Goal: Transaction & Acquisition: Purchase product/service

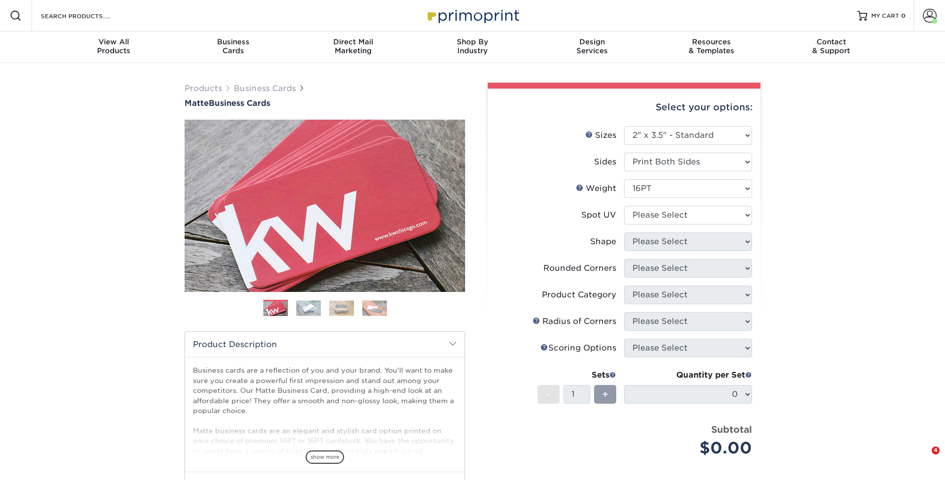
select select "2.00x3.50"
click at [930, 22] on span at bounding box center [930, 16] width 14 height 14
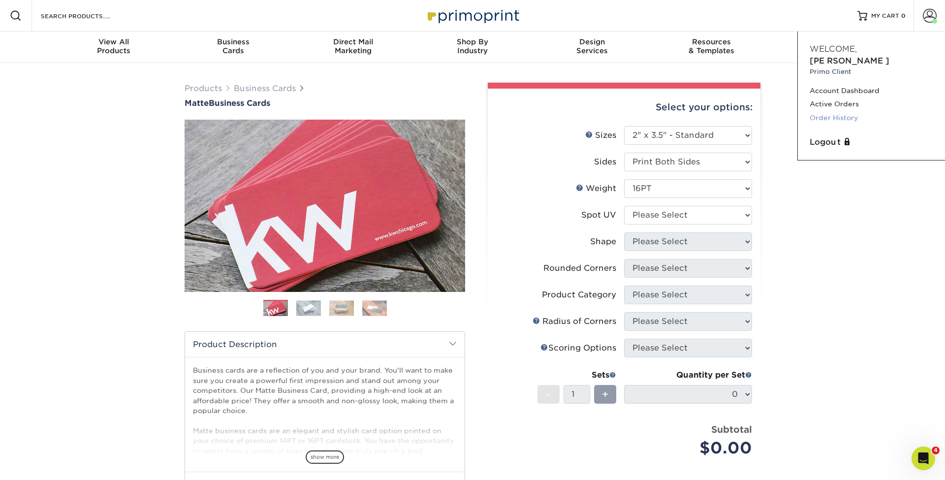
click at [843, 111] on link "Order History" at bounding box center [872, 117] width 124 height 13
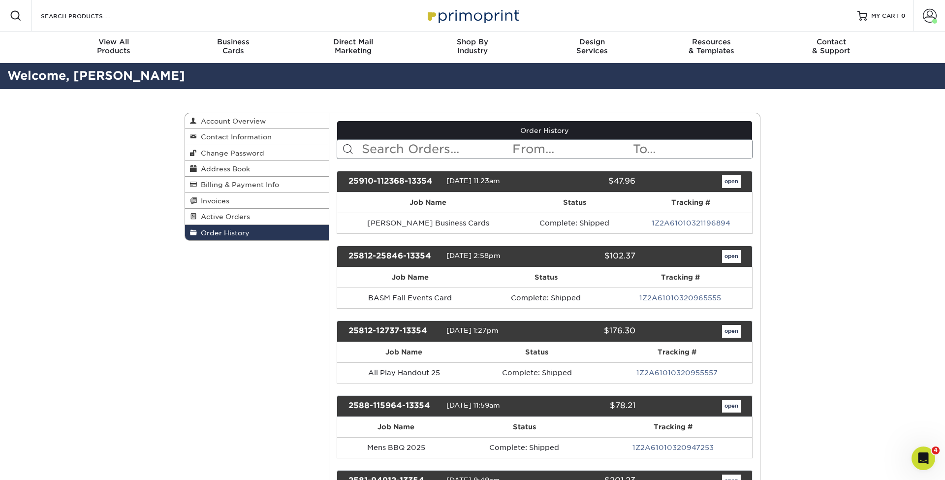
click at [474, 145] on input "text" at bounding box center [436, 149] width 151 height 19
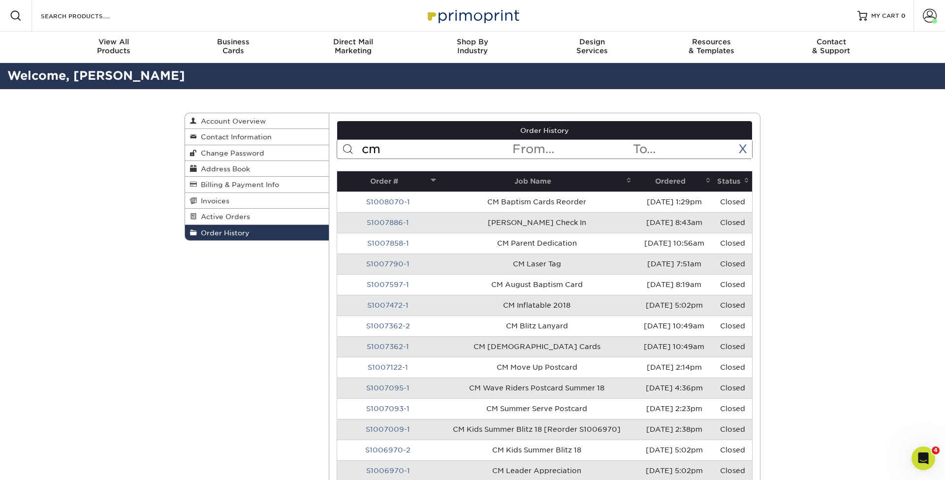
click at [468, 144] on input "cm" at bounding box center [436, 149] width 151 height 19
drag, startPoint x: 408, startPoint y: 149, endPoint x: 322, endPoint y: 149, distance: 85.6
click at [322, 113] on div "Order History Account Overview Contact Information Change Password Address Book…" at bounding box center [473, 113] width 576 height 0
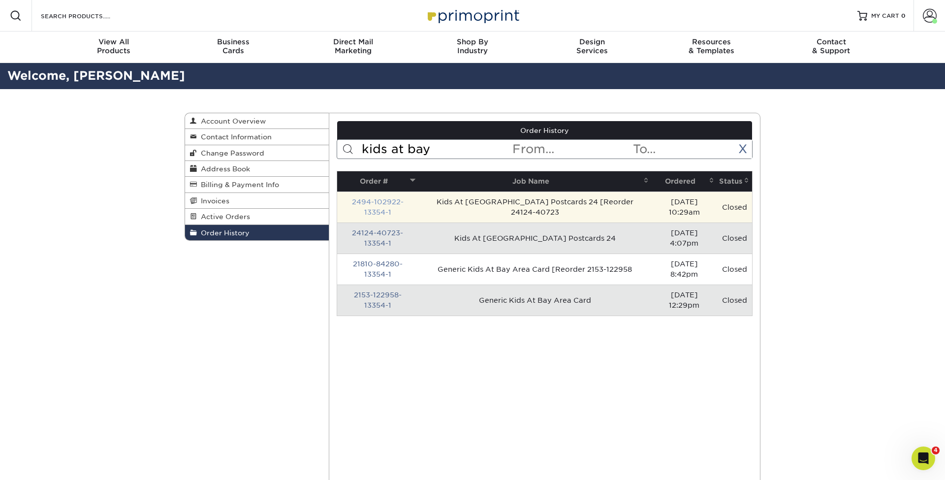
type input "kids at bay"
click at [399, 201] on link "2494-102922-13354-1" at bounding box center [378, 207] width 52 height 18
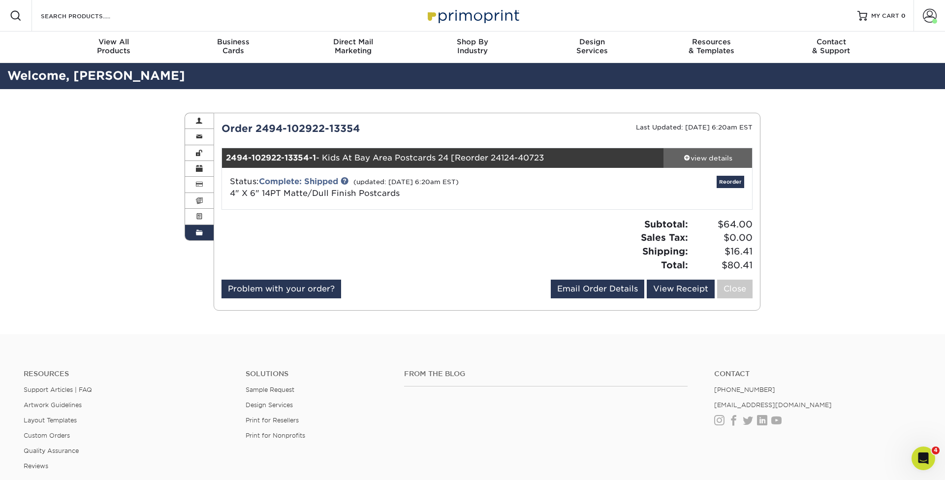
click at [702, 159] on div "view details" at bounding box center [707, 158] width 89 height 10
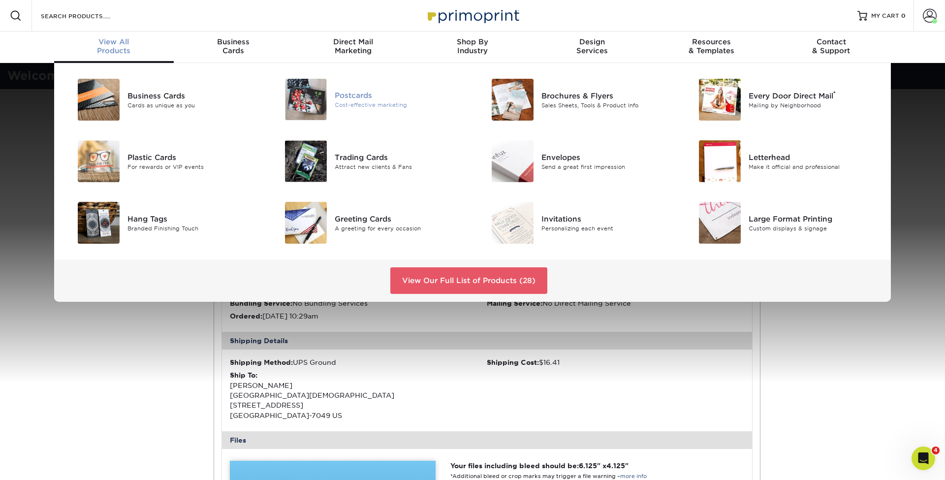
click at [364, 93] on div "Postcards" at bounding box center [400, 95] width 130 height 11
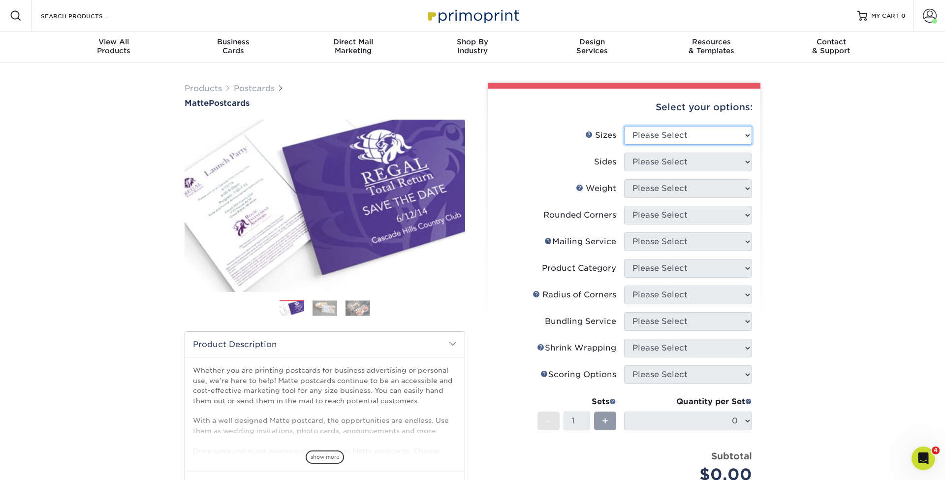
select select "4.00x6.00"
select select "32d3c223-f82c-492b-b915-ba065a00862f"
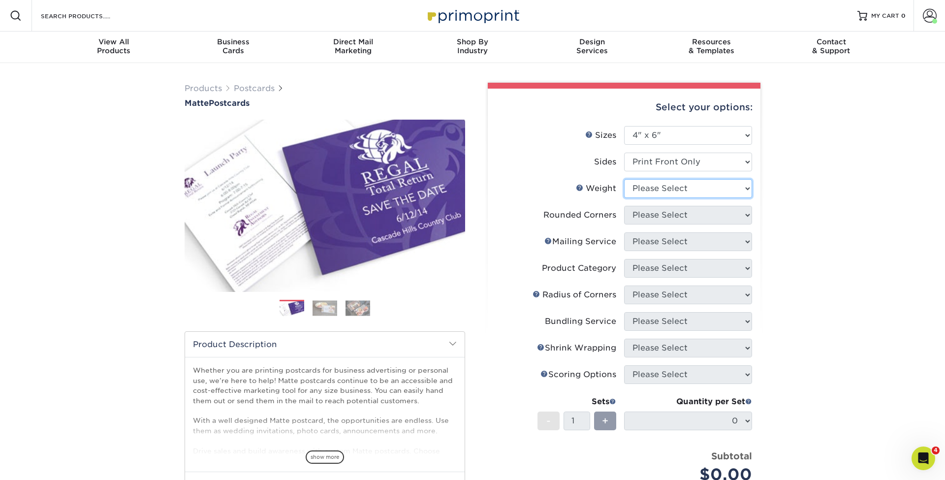
select select "14PT"
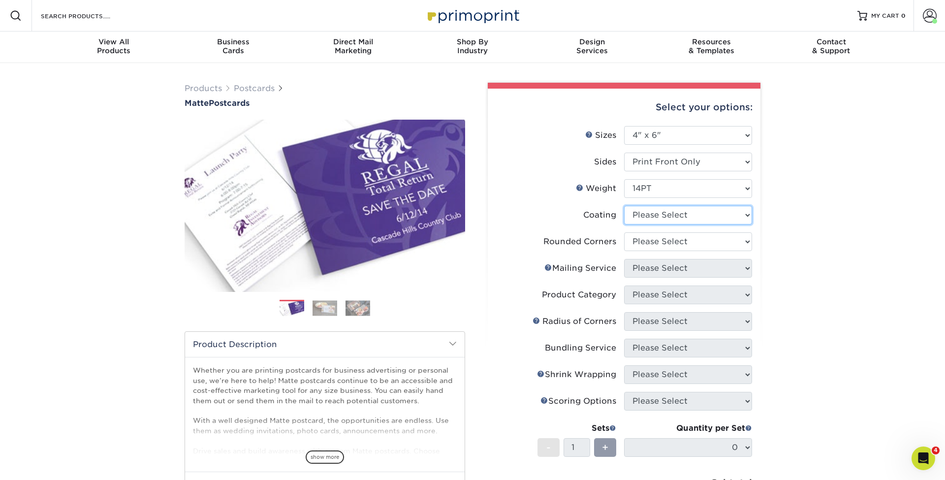
select select "121bb7b5-3b4d-429f-bd8d-bbf80e953313"
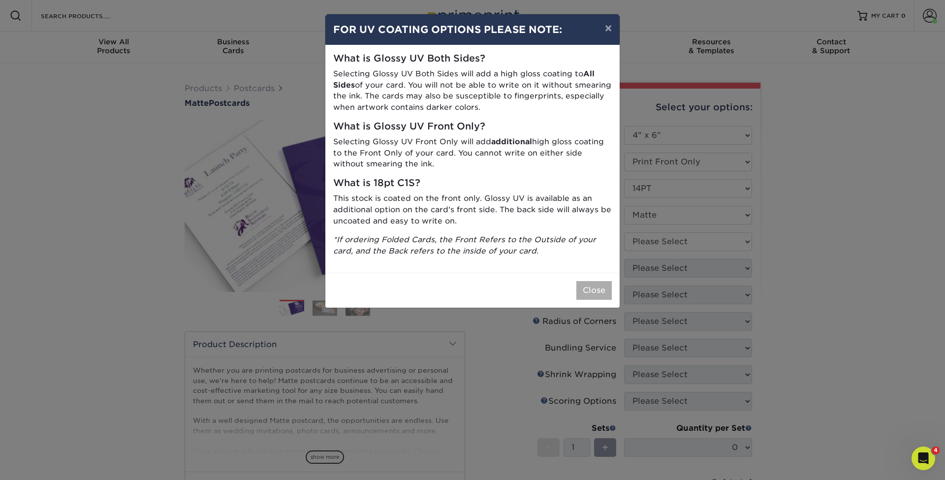
click at [601, 282] on button "Close" at bounding box center [593, 290] width 35 height 19
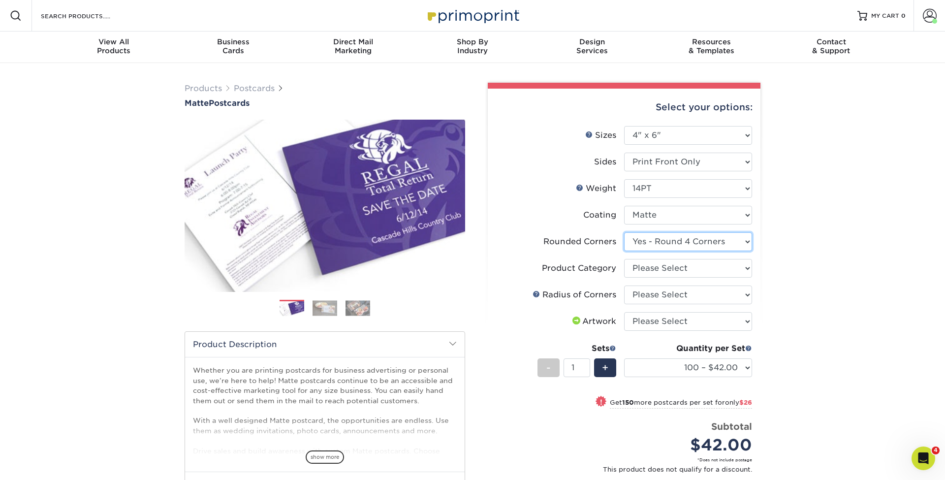
select select "0"
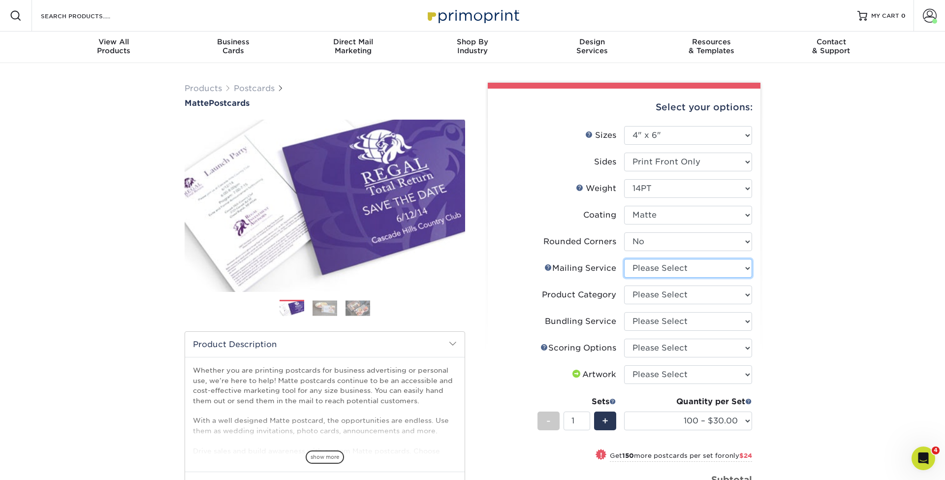
select select "3e5e9bdd-d78a-4c28-a41d-fe1407925ca6"
select select "9b7272e0-d6c8-4c3c-8e97-d3a1bcdab858"
select select "58689abb-25c0-461c-a4c3-a80b627d6649"
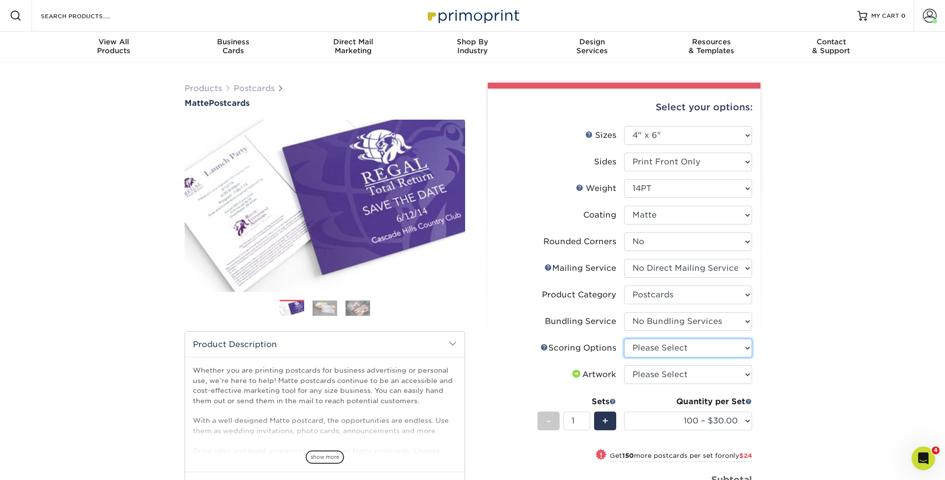
select select "16ebe401-5398-422d-8cb0-f3adbb82deb5"
select select "upload"
select select "500 – $64.00"
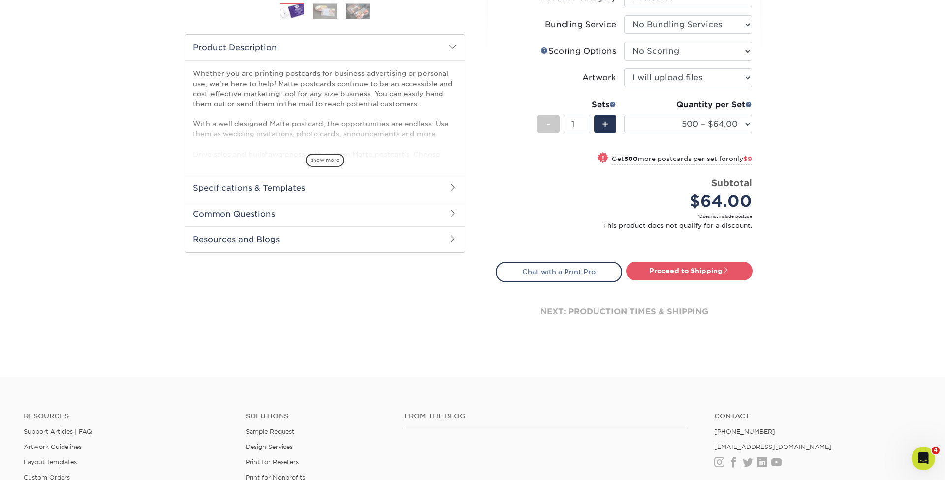
scroll to position [298, 0]
click at [718, 274] on link "Proceed to Shipping" at bounding box center [689, 269] width 126 height 18
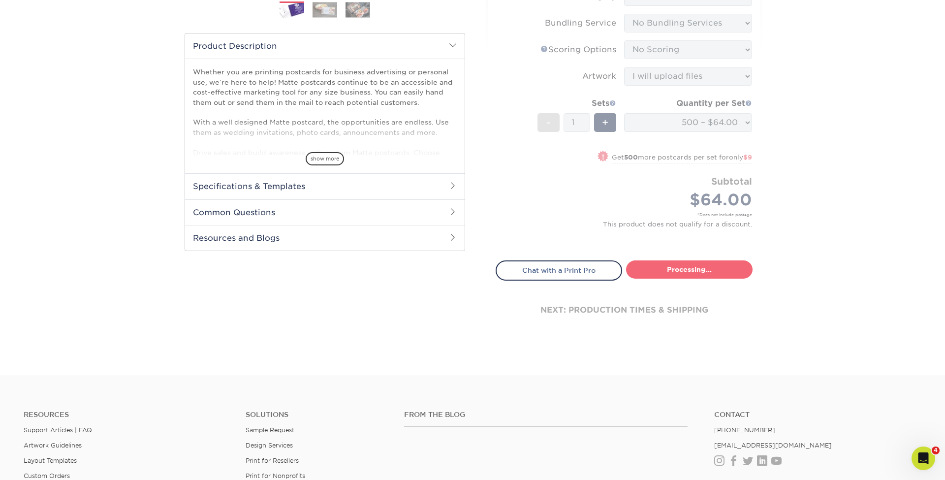
type input "Set 1"
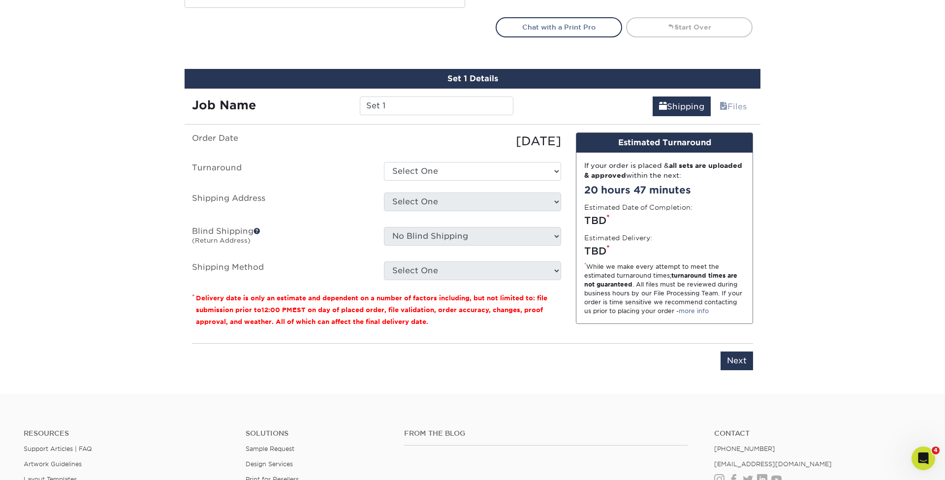
scroll to position [585, 0]
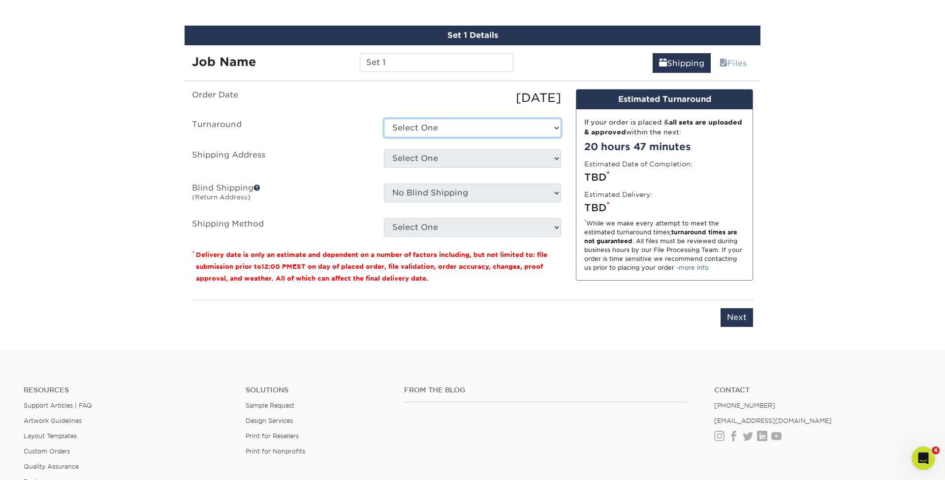
select select "43e59e53-c049-4169-9808-c54638c79fb5"
select select "217837"
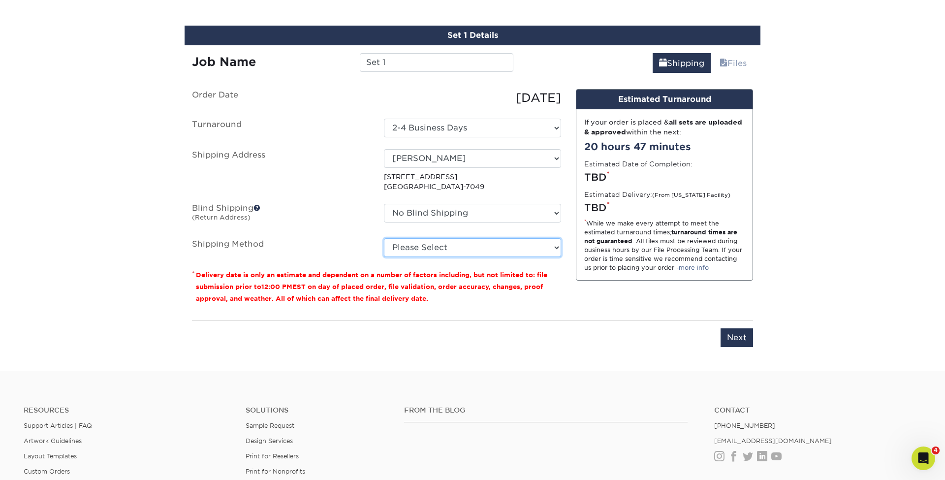
select select "03"
click at [499, 404] on div "Resources Support Articles | FAQ Artwork Guidelines Layout Templates Custom Ord…" at bounding box center [472, 463] width 945 height 163
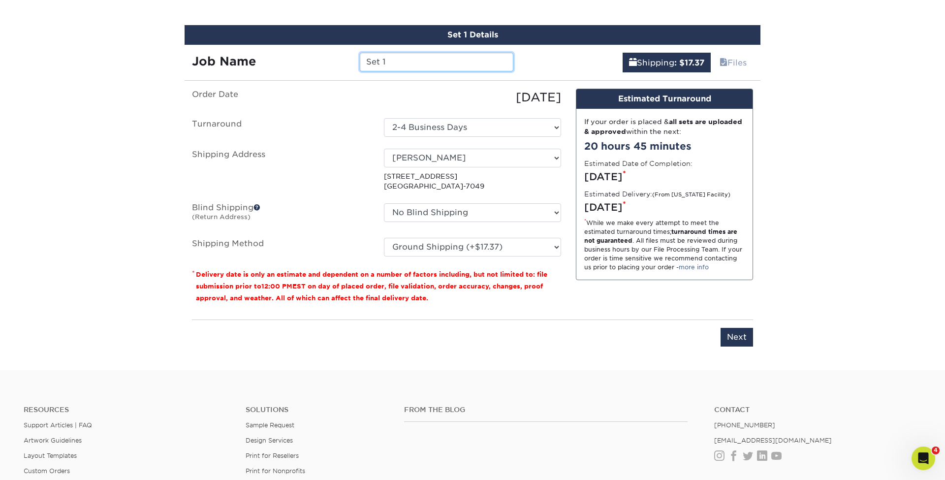
drag, startPoint x: 388, startPoint y: 58, endPoint x: 336, endPoint y: 57, distance: 52.2
click at [336, 57] on div "Job Name Set 1" at bounding box center [353, 62] width 336 height 19
type input "Kids At Bay Area Generic Cards 2025"
click at [736, 338] on input "Next" at bounding box center [736, 337] width 32 height 19
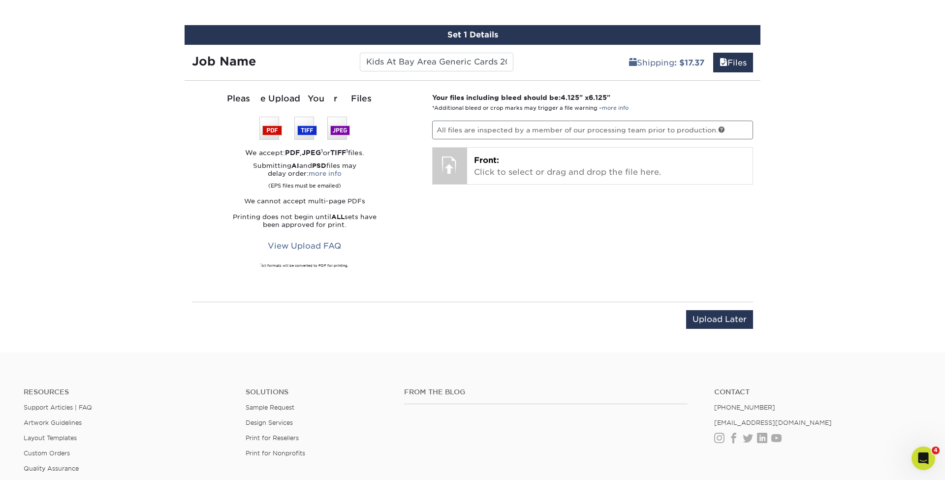
click at [492, 185] on div "Your files including bleed should be: 4.125 " x 6.125 " *Additional bleed or cr…" at bounding box center [593, 191] width 336 height 197
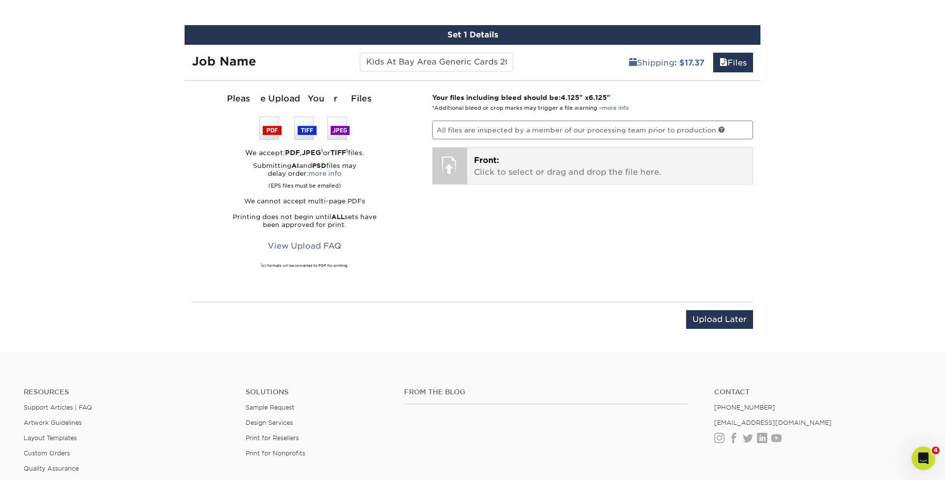
click at [506, 173] on p "Front: Click to select or drag and drop the file here." at bounding box center [610, 167] width 272 height 24
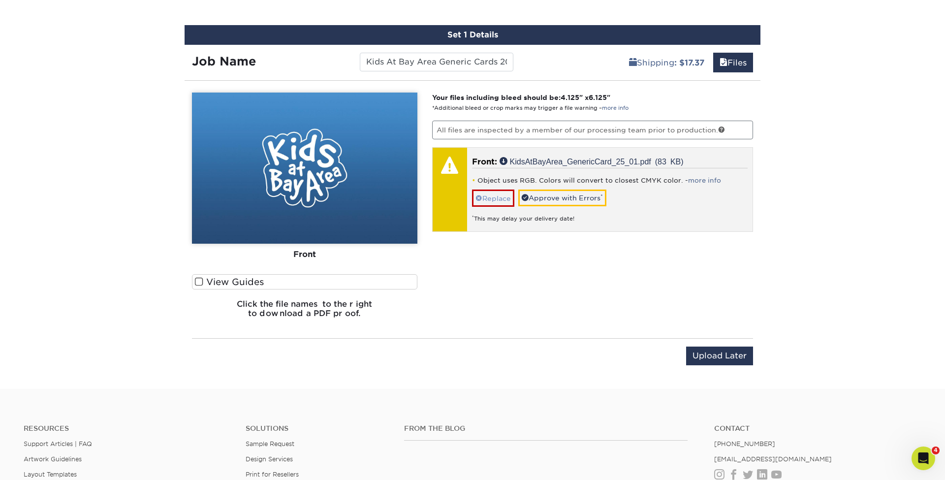
click at [503, 200] on link "Replace" at bounding box center [493, 197] width 42 height 17
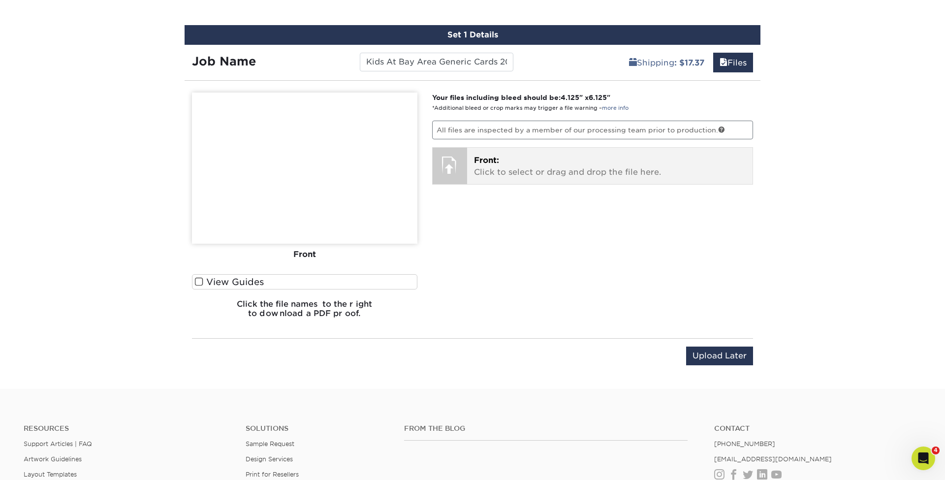
click at [516, 162] on p "Front: Click to select or drag and drop the file here." at bounding box center [610, 167] width 272 height 24
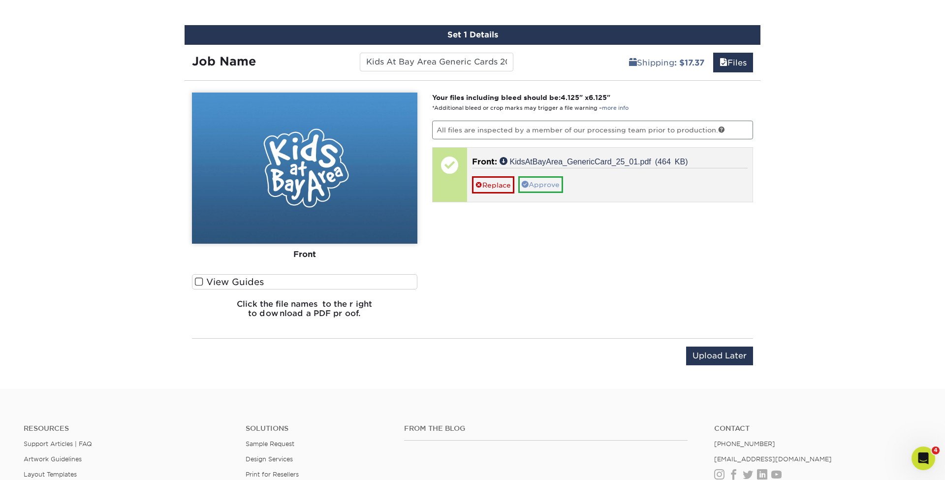
click at [534, 184] on link "Approve" at bounding box center [540, 184] width 45 height 17
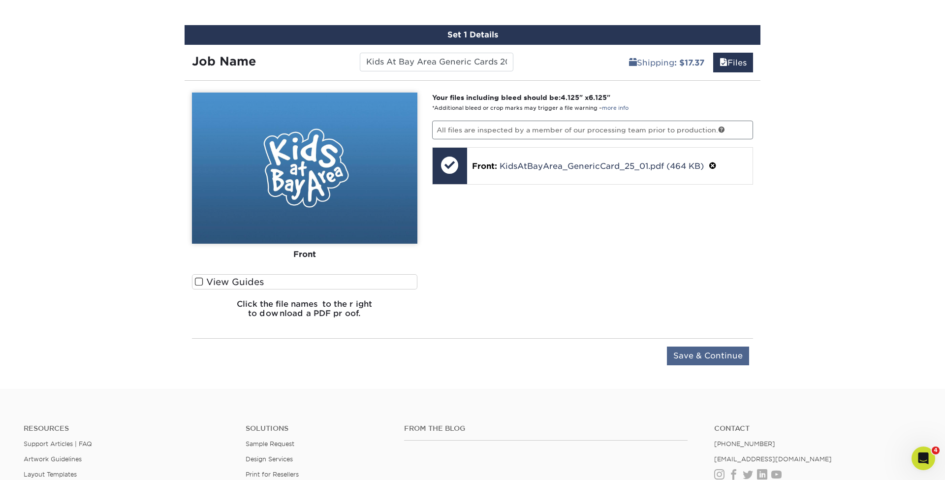
click at [712, 353] on input "Save & Continue" at bounding box center [708, 355] width 82 height 19
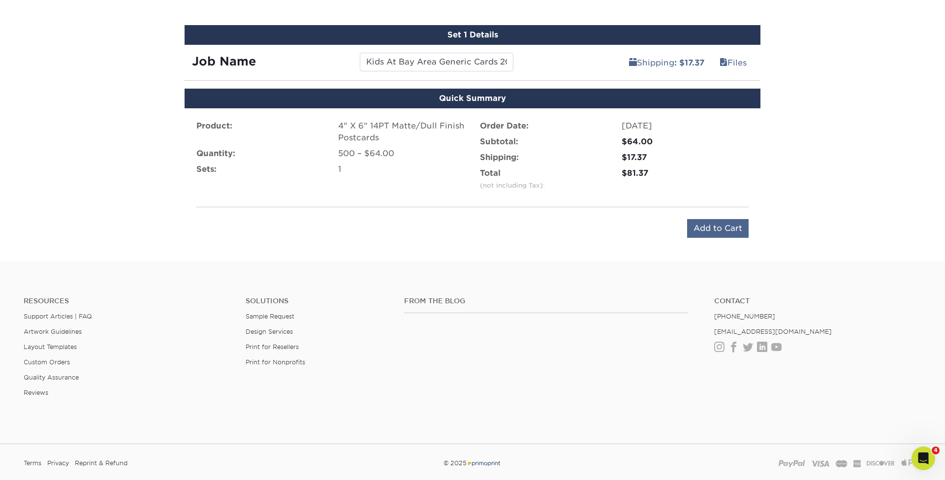
click at [730, 226] on input "Add to Cart" at bounding box center [718, 228] width 62 height 19
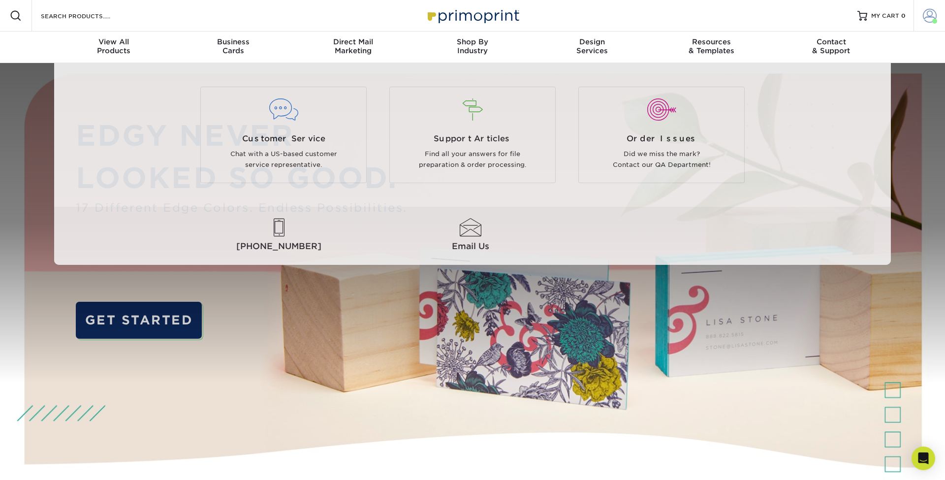
click at [926, 22] on span at bounding box center [930, 16] width 14 height 14
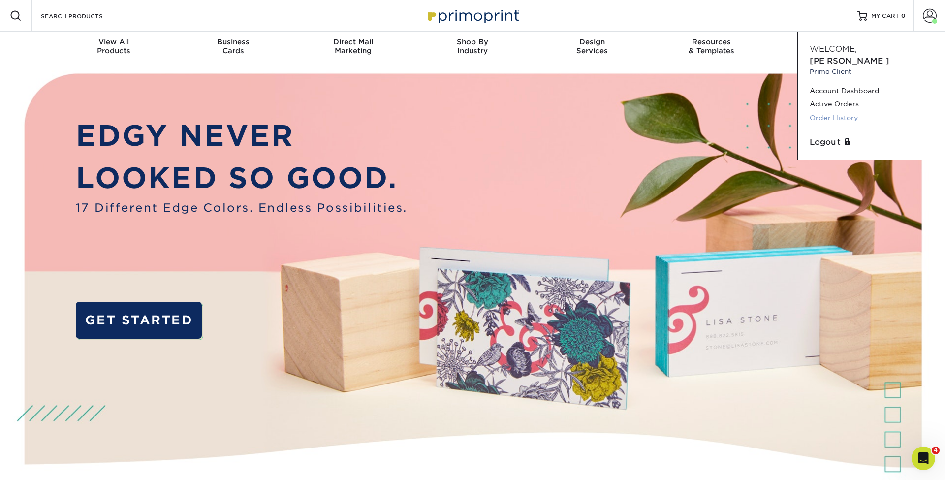
click at [841, 111] on link "Order History" at bounding box center [872, 117] width 124 height 13
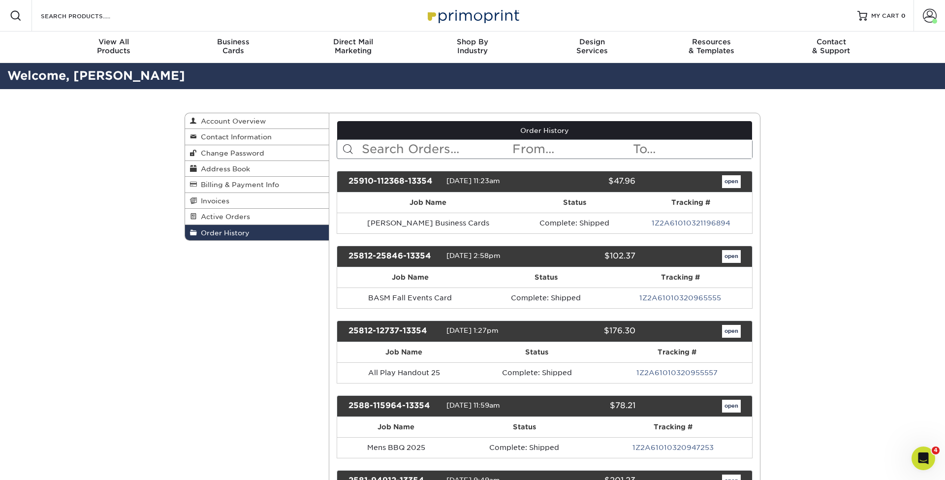
click at [441, 146] on input "text" at bounding box center [436, 149] width 151 height 19
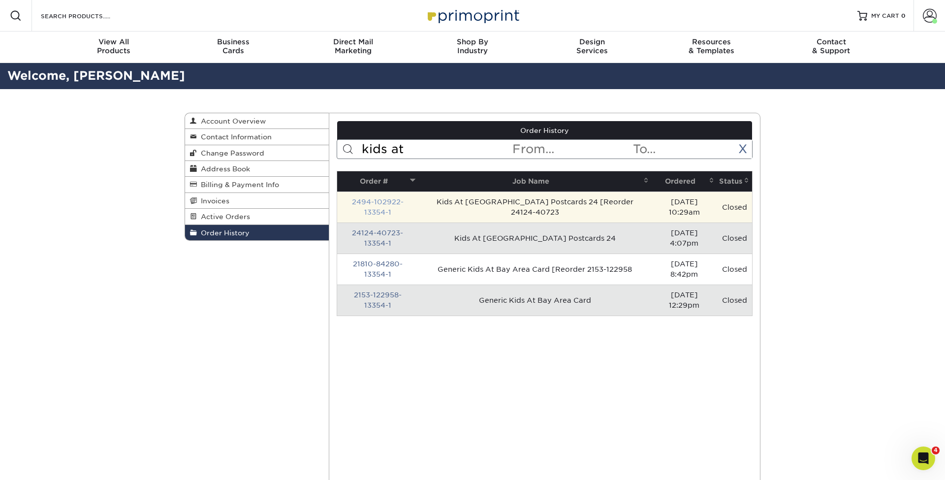
type input "kids at"
click at [401, 200] on link "2494-102922-13354-1" at bounding box center [378, 207] width 52 height 18
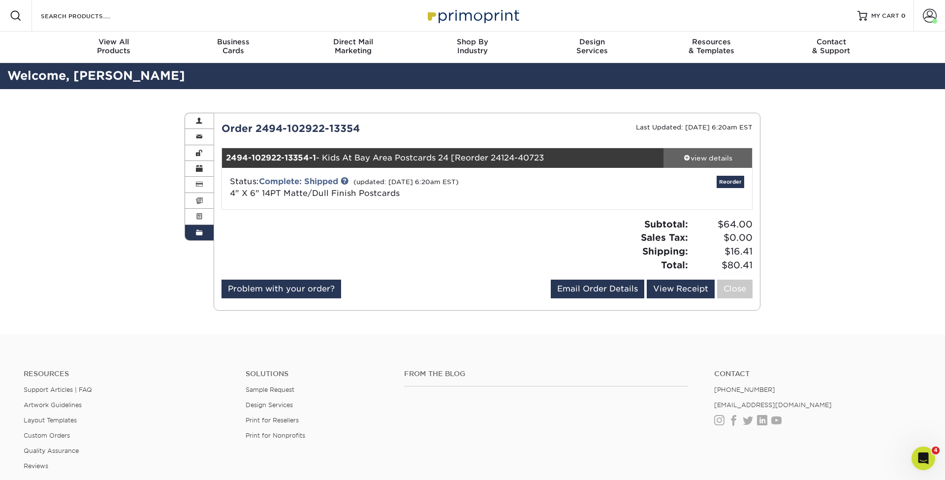
click at [709, 155] on div "view details" at bounding box center [707, 158] width 89 height 10
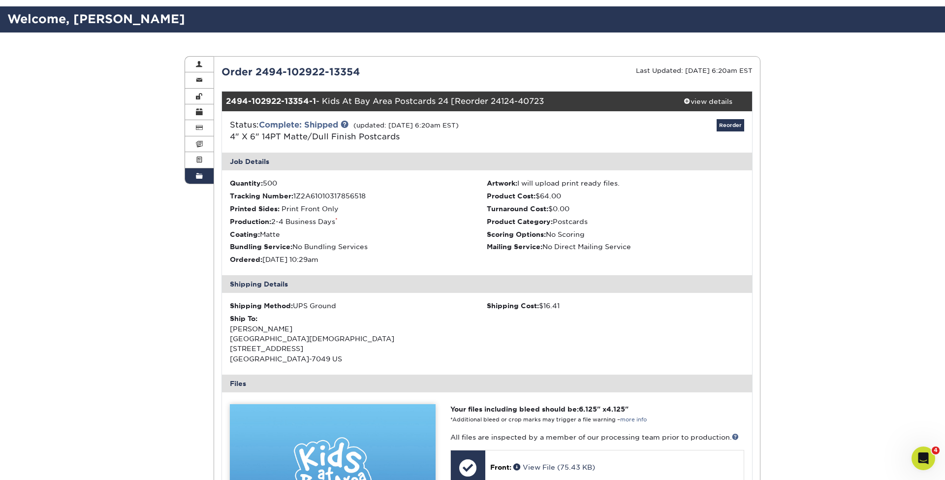
scroll to position [58, 0]
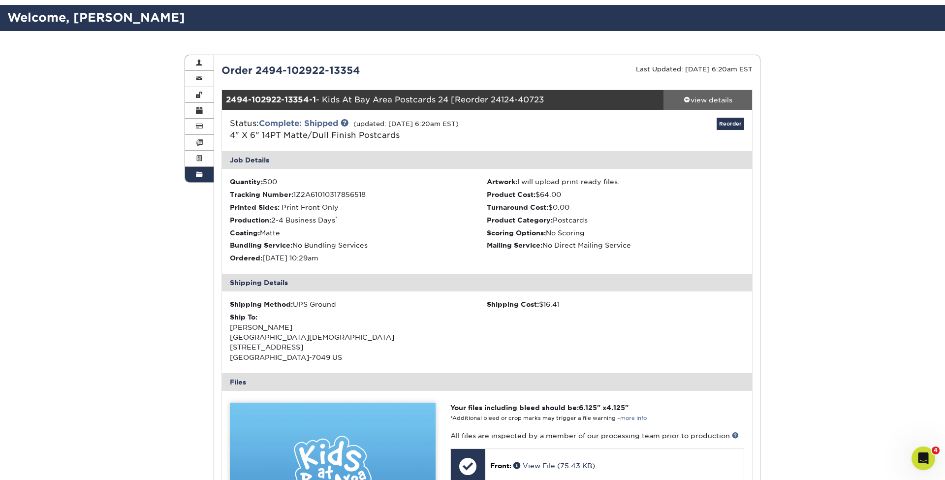
click at [719, 96] on div "view details" at bounding box center [707, 100] width 89 height 10
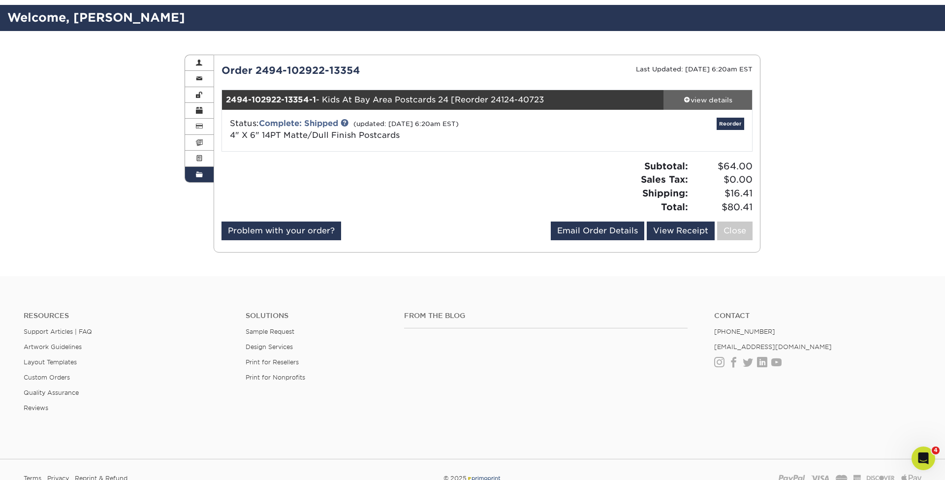
click at [719, 96] on div "view details" at bounding box center [707, 100] width 89 height 10
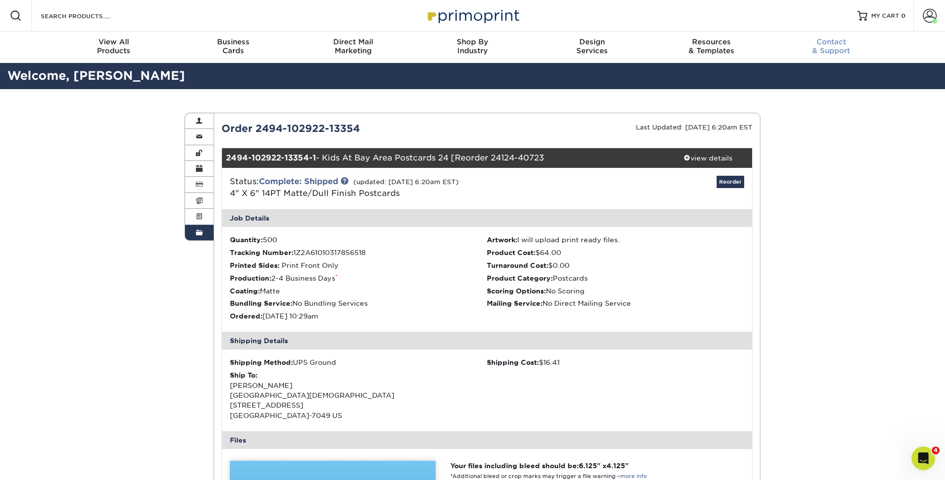
scroll to position [0, 0]
click at [924, 17] on span at bounding box center [930, 16] width 14 height 14
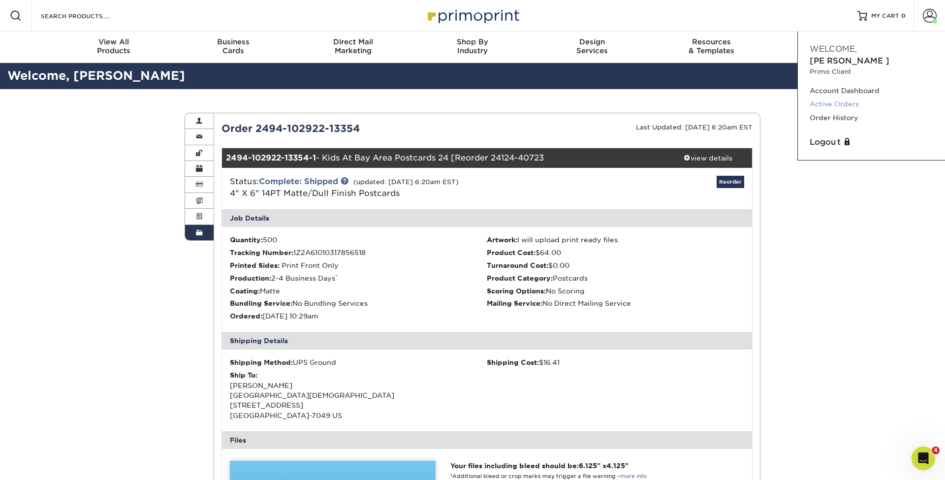
click at [835, 97] on link "Active Orders" at bounding box center [872, 103] width 124 height 13
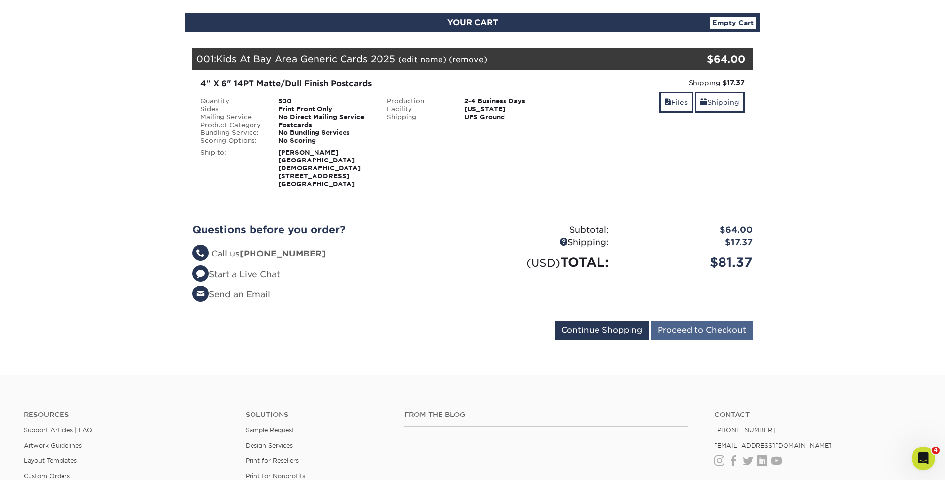
click at [704, 330] on input "Proceed to Checkout" at bounding box center [701, 330] width 101 height 19
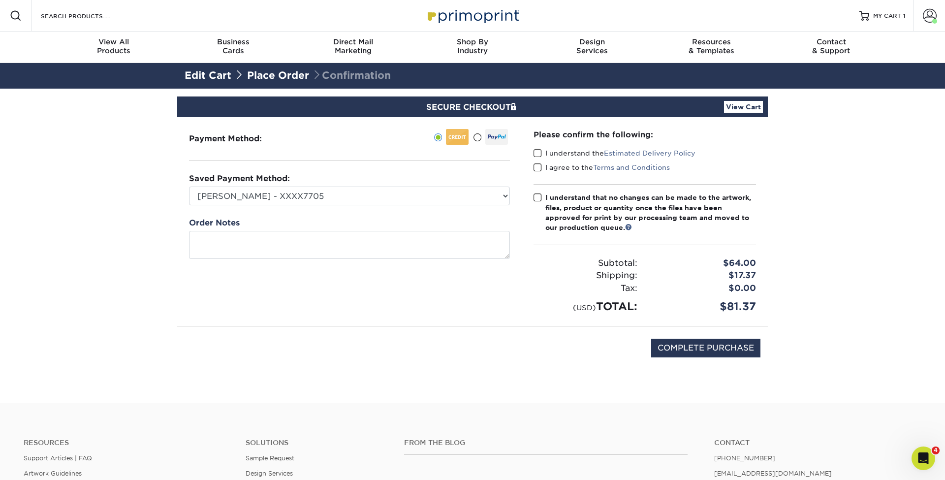
click at [537, 153] on span at bounding box center [537, 153] width 8 height 9
click at [0, 0] on input "I understand the Estimated Delivery Policy" at bounding box center [0, 0] width 0 height 0
click at [538, 165] on span at bounding box center [537, 167] width 8 height 9
click at [0, 0] on input "I agree to the Terms and Conditions" at bounding box center [0, 0] width 0 height 0
drag, startPoint x: 539, startPoint y: 196, endPoint x: 483, endPoint y: 218, distance: 61.0
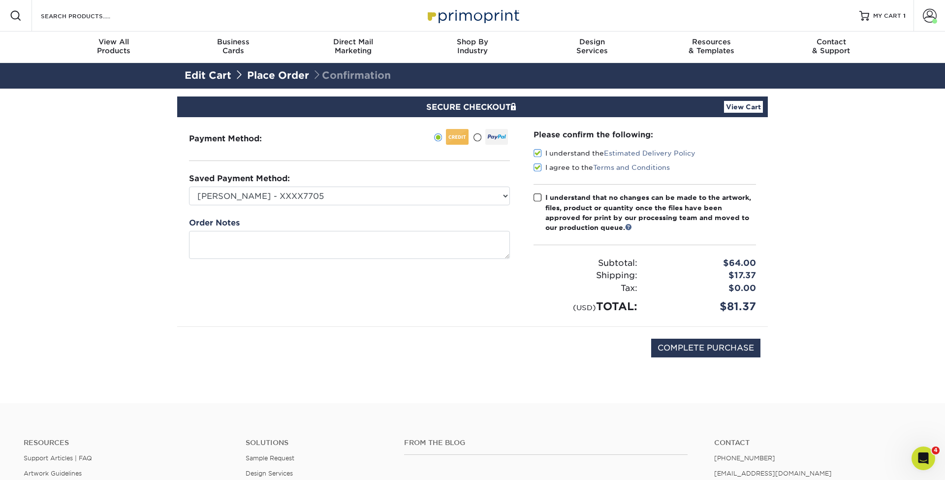
click at [539, 196] on span at bounding box center [537, 197] width 8 height 9
click at [0, 0] on input "I understand that no changes can be made to the artwork, files, product or quan…" at bounding box center [0, 0] width 0 height 0
click at [719, 347] on input "COMPLETE PURCHASE" at bounding box center [705, 348] width 109 height 19
type input "PROCESSING, PLEASE WAIT..."
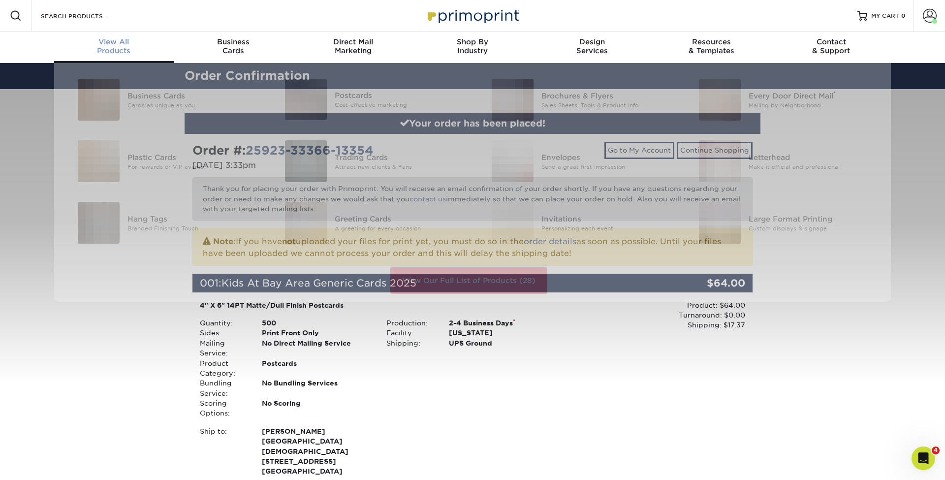
click at [116, 55] on link "View All Products" at bounding box center [114, 46] width 120 height 31
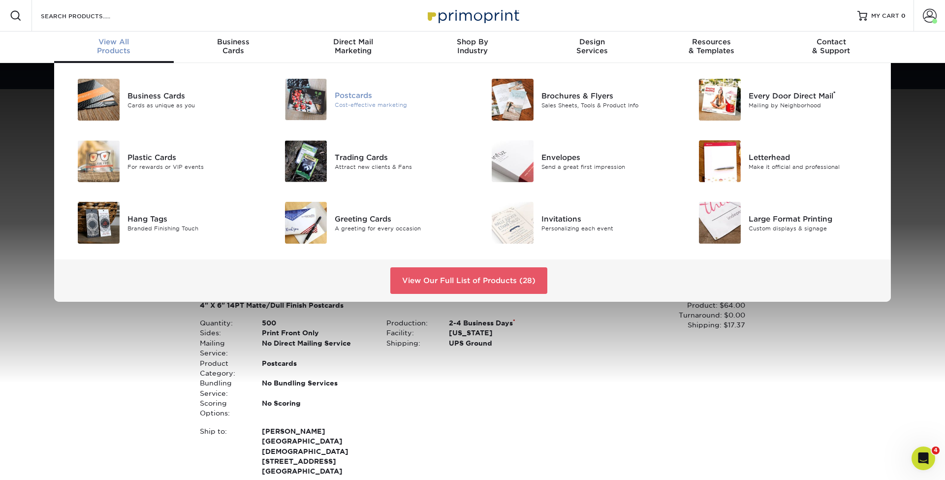
click at [366, 104] on div "Cost-effective marketing" at bounding box center [400, 105] width 130 height 8
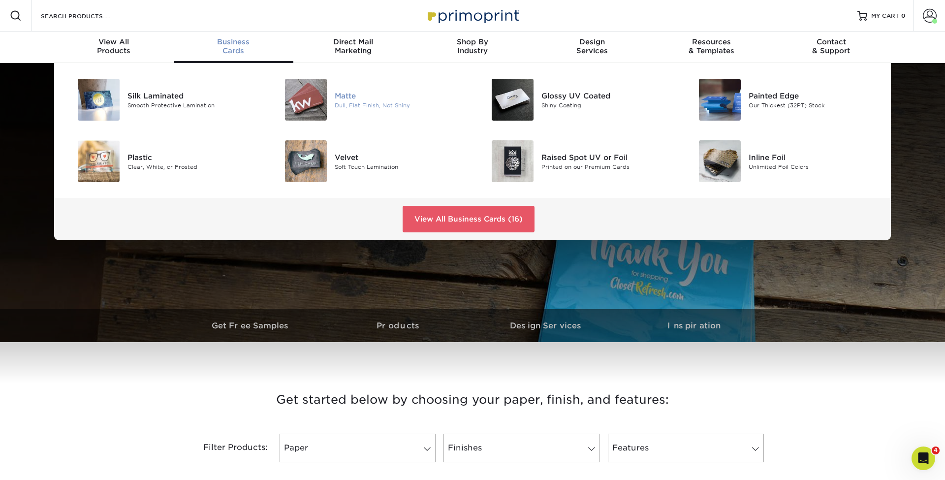
click at [345, 92] on div "Matte" at bounding box center [400, 95] width 130 height 11
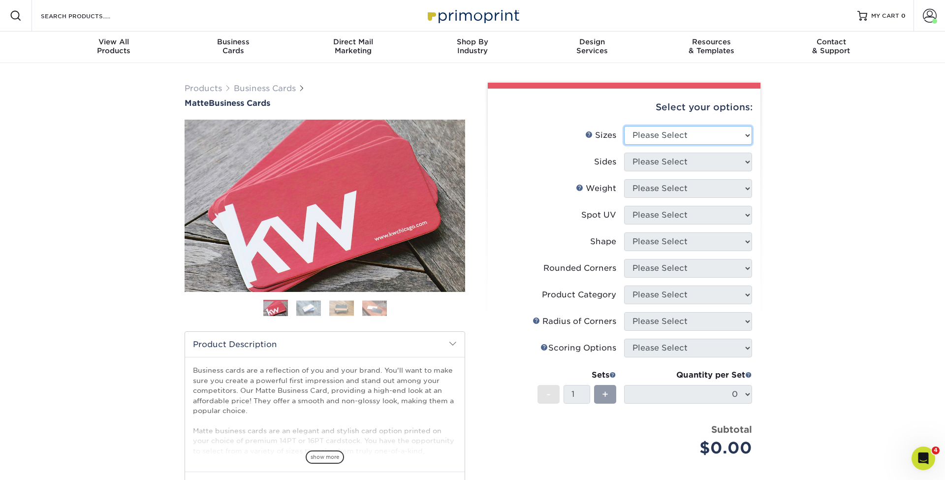
select select "2.00x3.50"
select select "13abbda7-1d64-4f25-8bb2-c179b224825d"
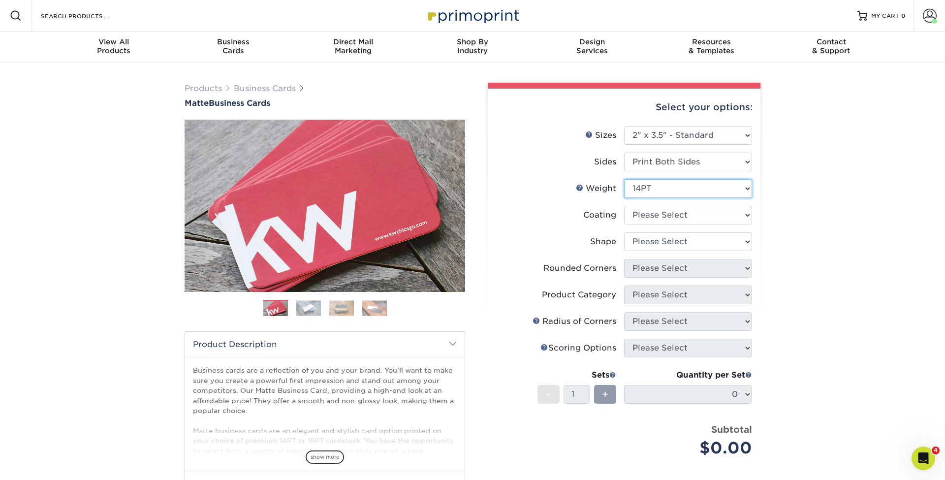
select select "16PT"
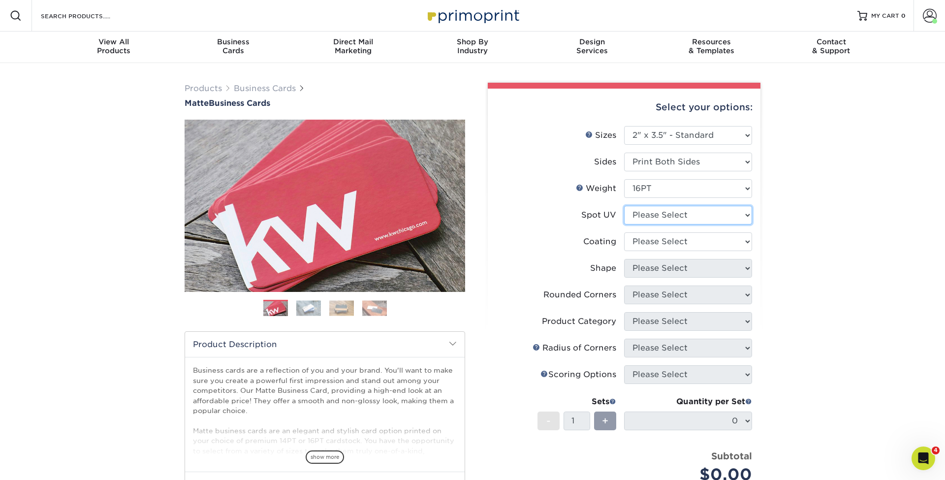
select select "3"
select select "121bb7b5-3b4d-429f-bd8d-bbf80e953313"
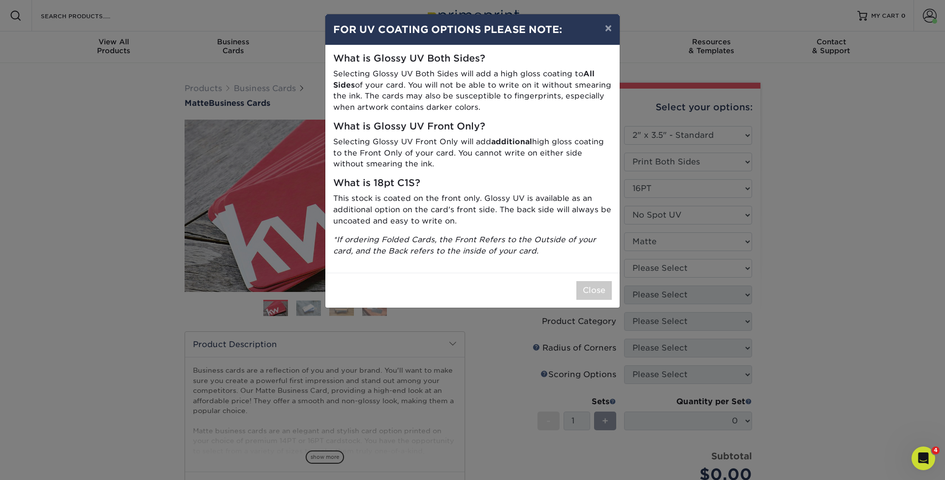
click at [650, 271] on div "× FOR UV COATING OPTIONS PLEASE NOTE: What is Glossy UV Both Sides? Selecting G…" at bounding box center [472, 240] width 945 height 480
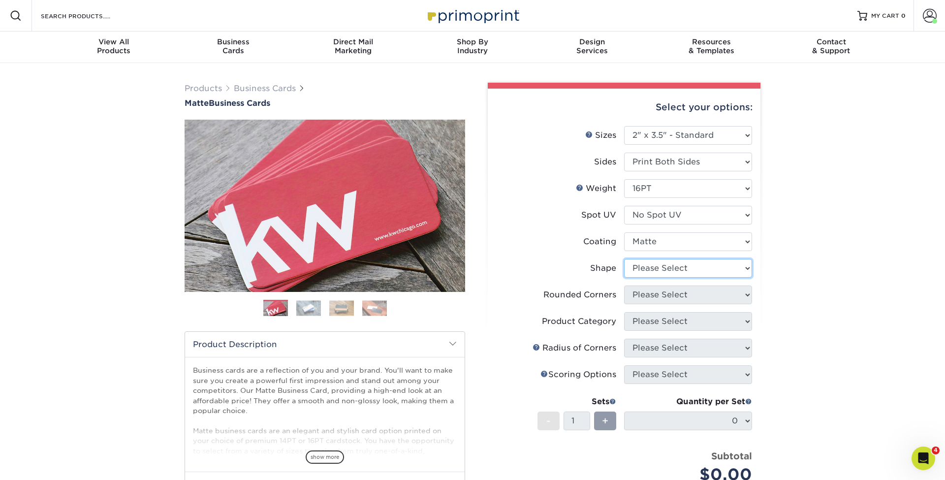
select select "standard"
select select "0"
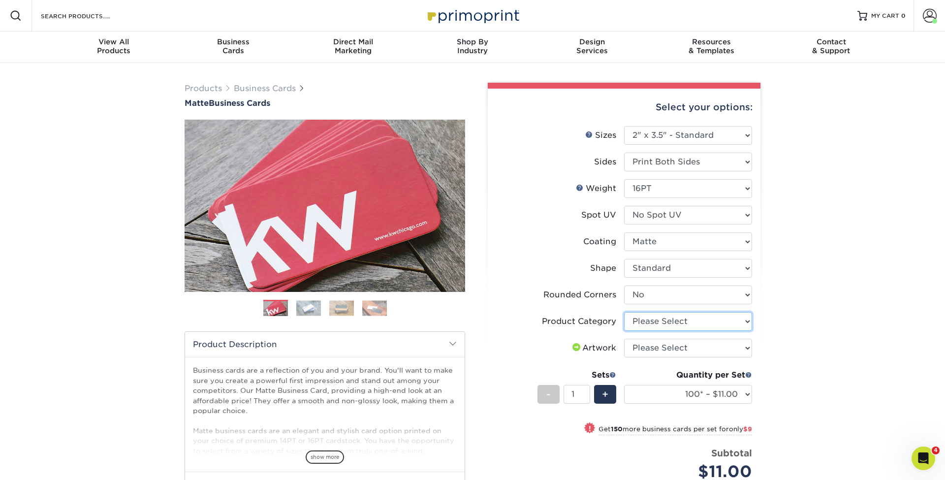
select select "3b5148f1-0588-4f88-a218-97bcfdce65c1"
select select "upload"
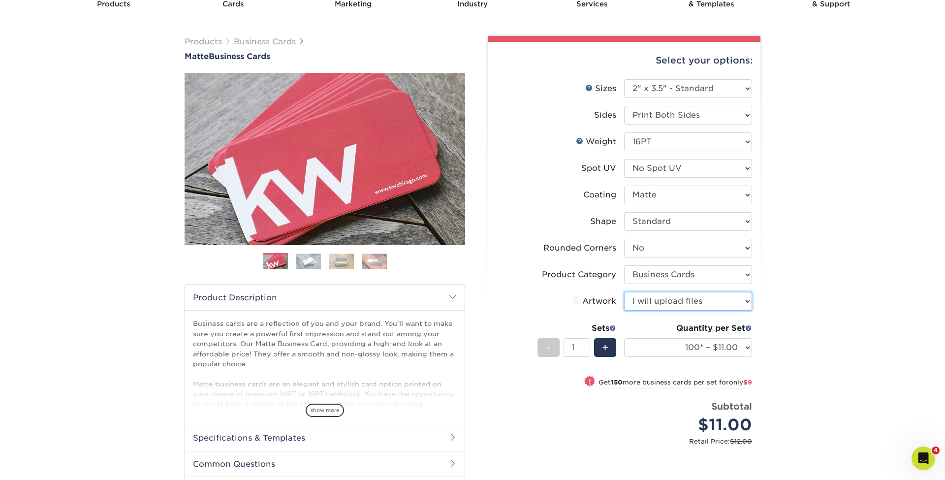
scroll to position [59, 0]
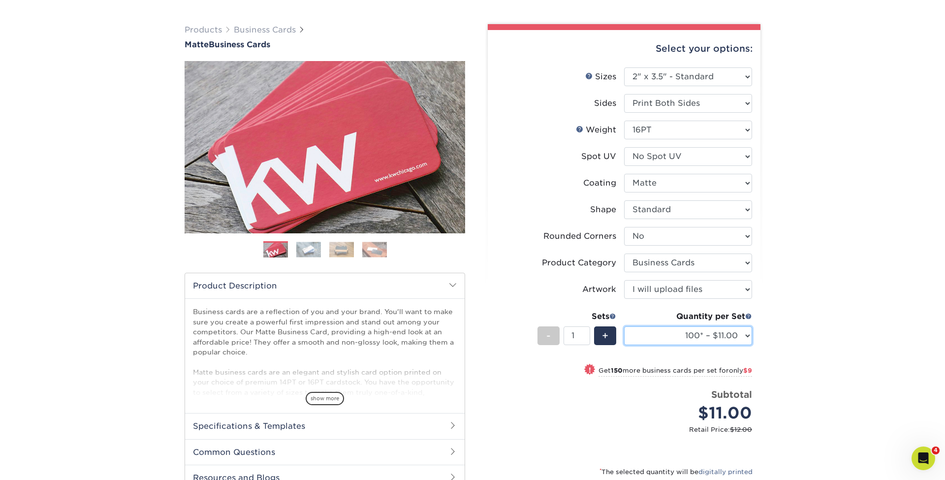
select select "500 – $39.00"
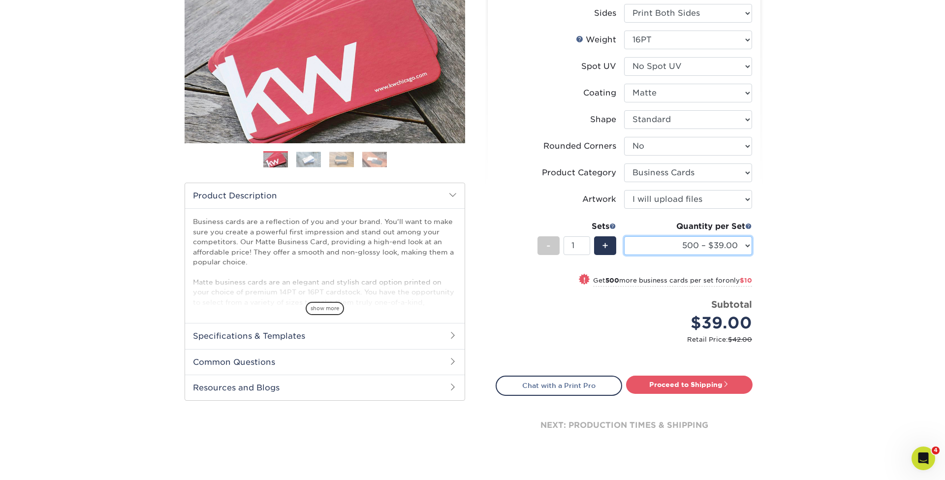
scroll to position [152, 0]
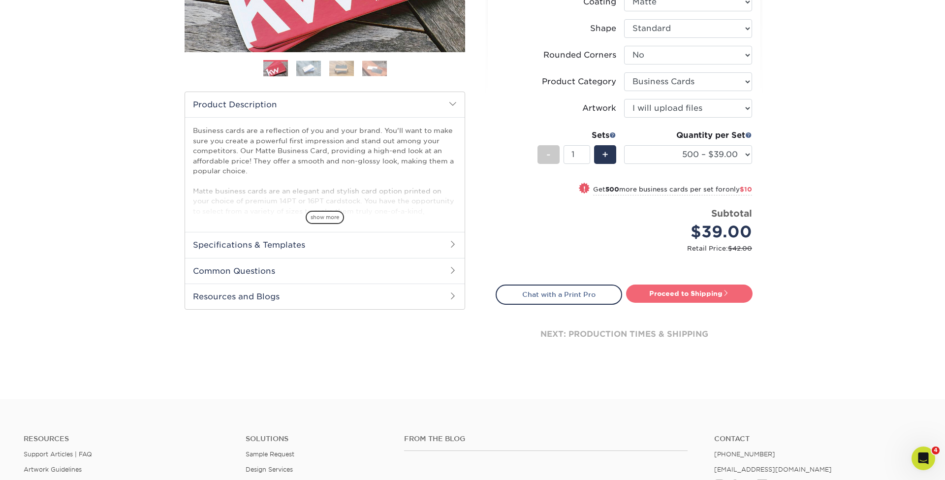
click at [676, 295] on link "Proceed to Shipping" at bounding box center [689, 293] width 126 height 18
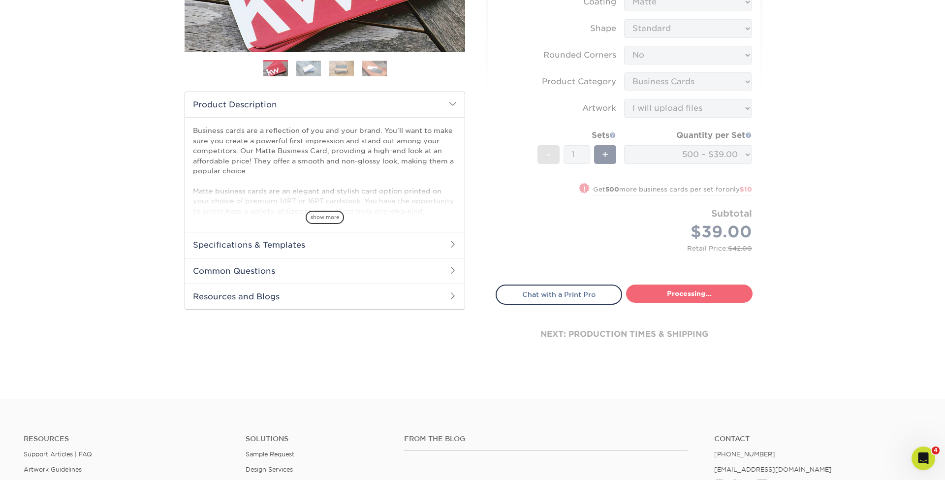
type input "Set 1"
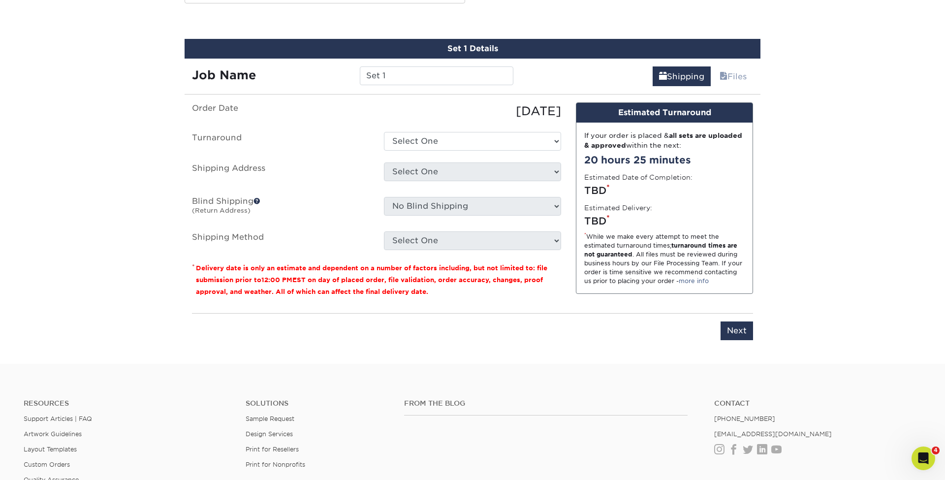
scroll to position [550, 0]
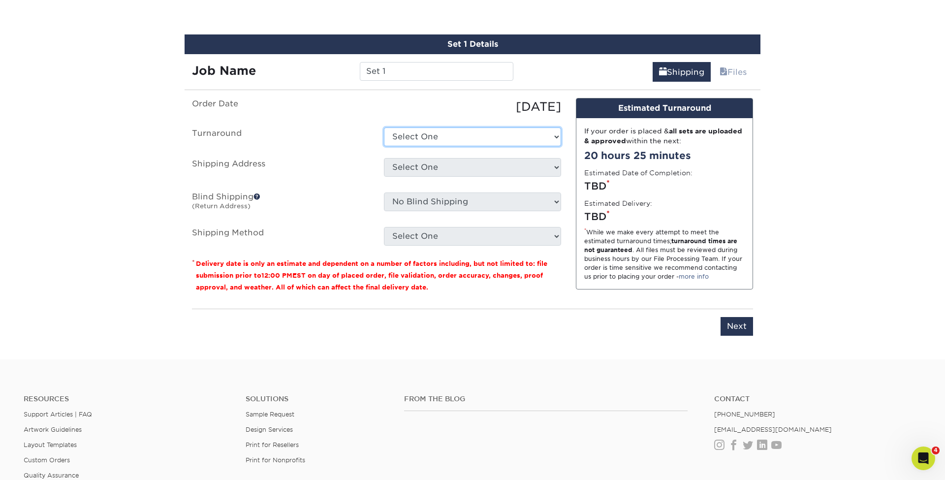
select select "b78ebb40-f3d8-446a-8df3-6de10c612245"
select select "217837"
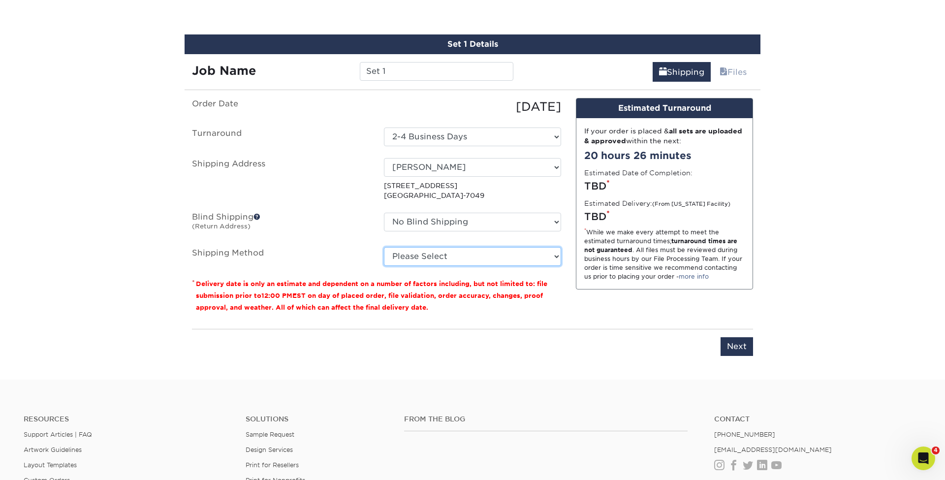
select select "03"
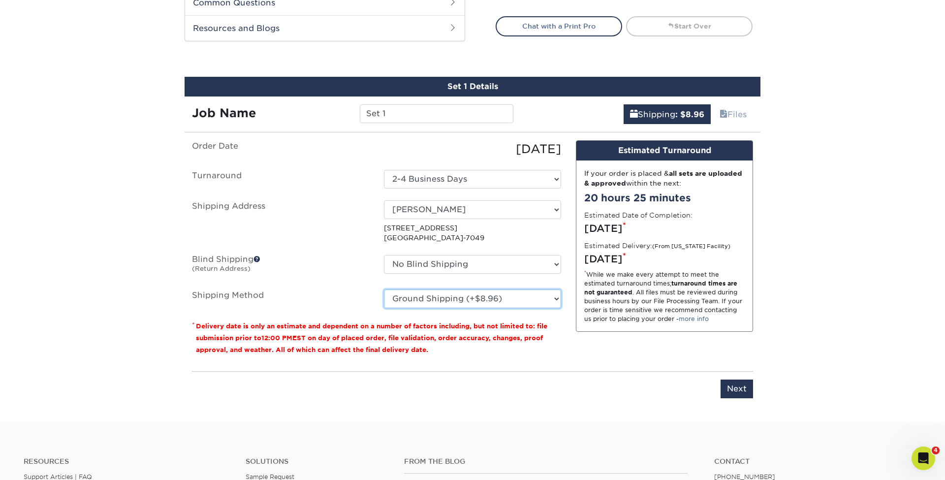
scroll to position [506, 0]
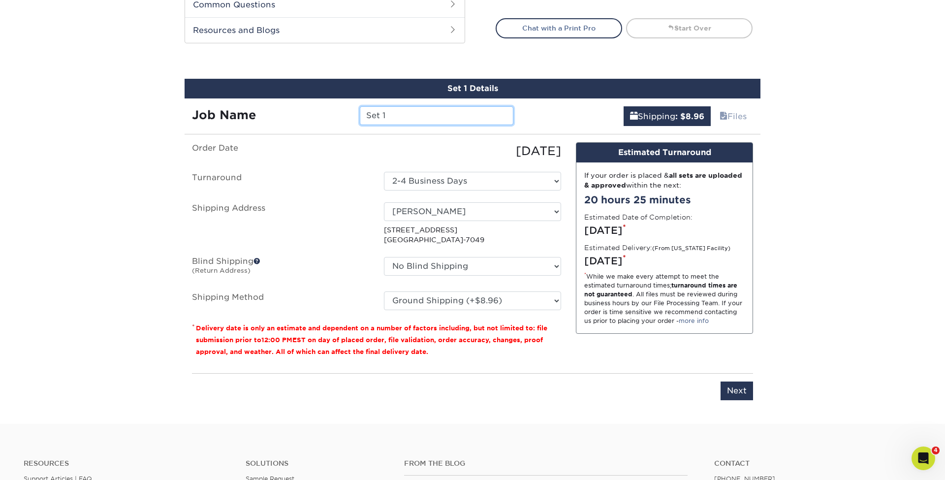
drag, startPoint x: 467, startPoint y: 114, endPoint x: 384, endPoint y: 116, distance: 82.7
click at [310, 113] on div "Job Name Set 1" at bounding box center [353, 115] width 336 height 19
type input "[PERSON_NAME][DEMOGRAPHIC_DATA] Business Cards"
click at [731, 387] on input "Next" at bounding box center [736, 390] width 32 height 19
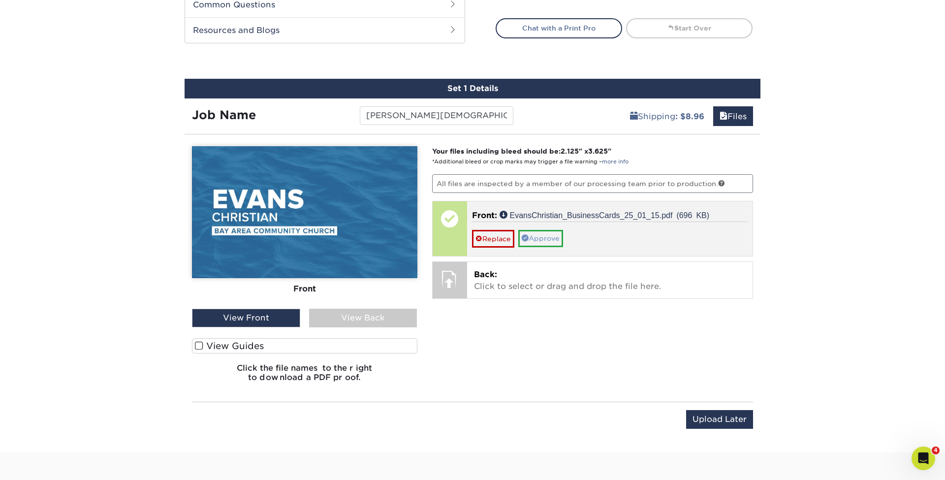
click at [533, 238] on link "Approve" at bounding box center [540, 238] width 45 height 17
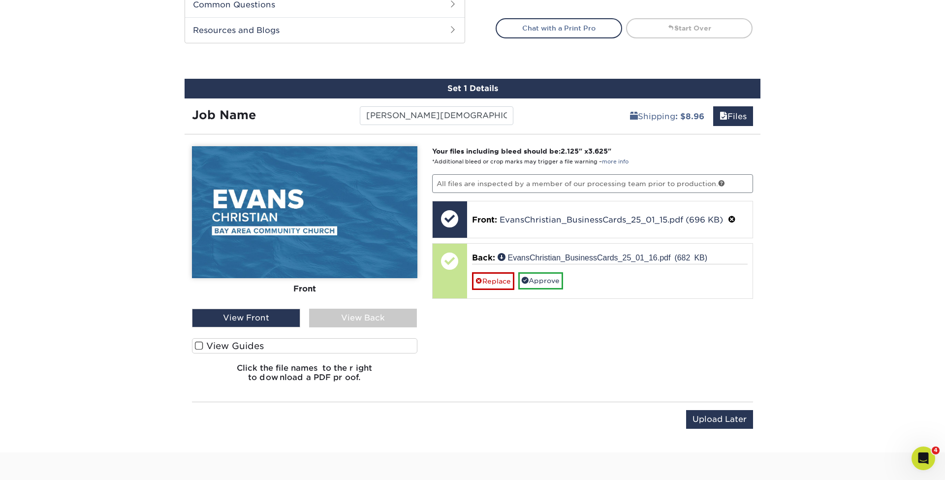
click at [417, 317] on div "View Back" at bounding box center [363, 318] width 108 height 19
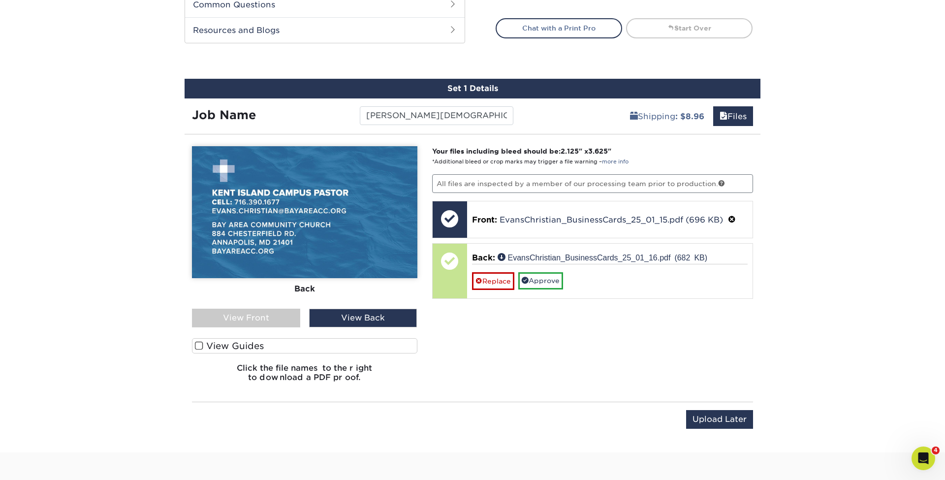
click at [284, 320] on div "View Front" at bounding box center [246, 318] width 108 height 19
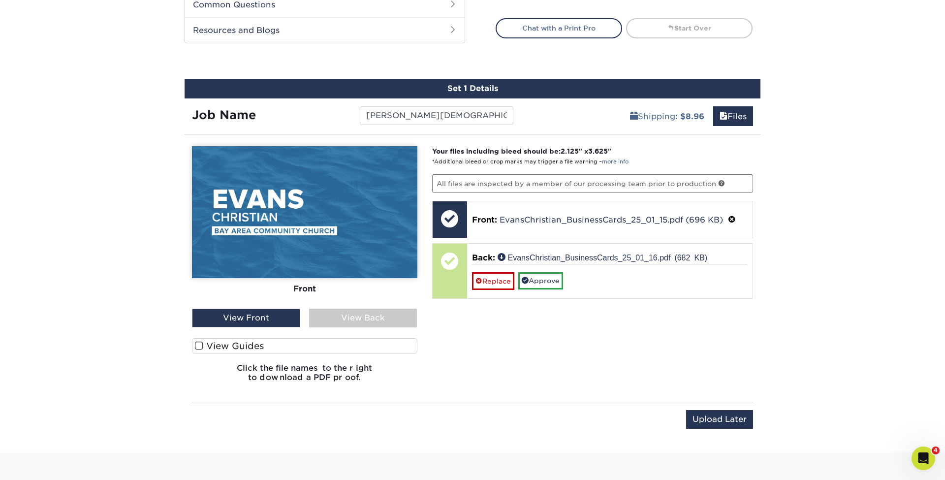
click at [365, 313] on div "View Back" at bounding box center [363, 318] width 108 height 19
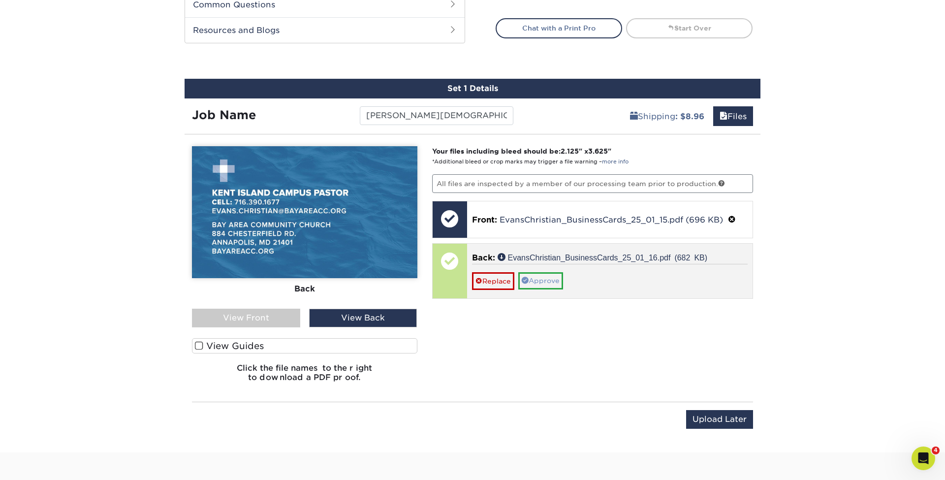
click at [555, 282] on link "Approve" at bounding box center [540, 280] width 45 height 17
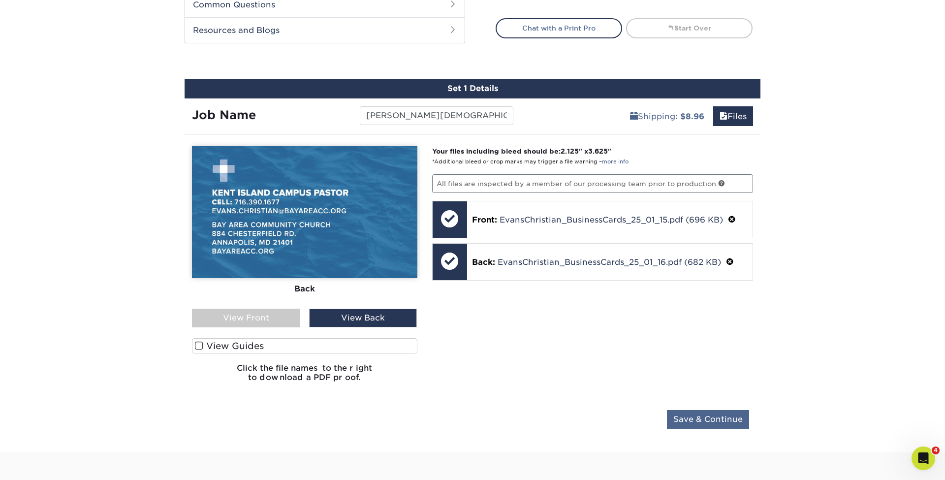
click at [698, 418] on input "Save & Continue" at bounding box center [708, 419] width 82 height 19
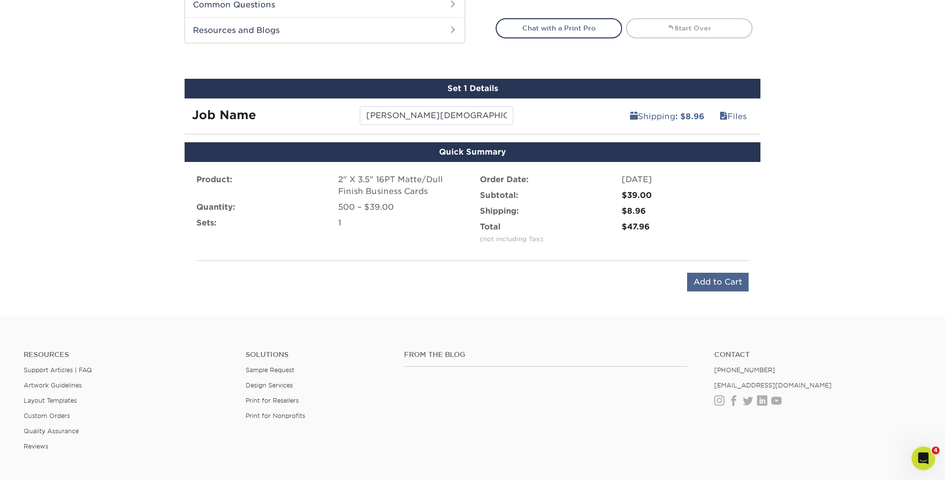
click at [717, 284] on input "Add to Cart" at bounding box center [718, 282] width 62 height 19
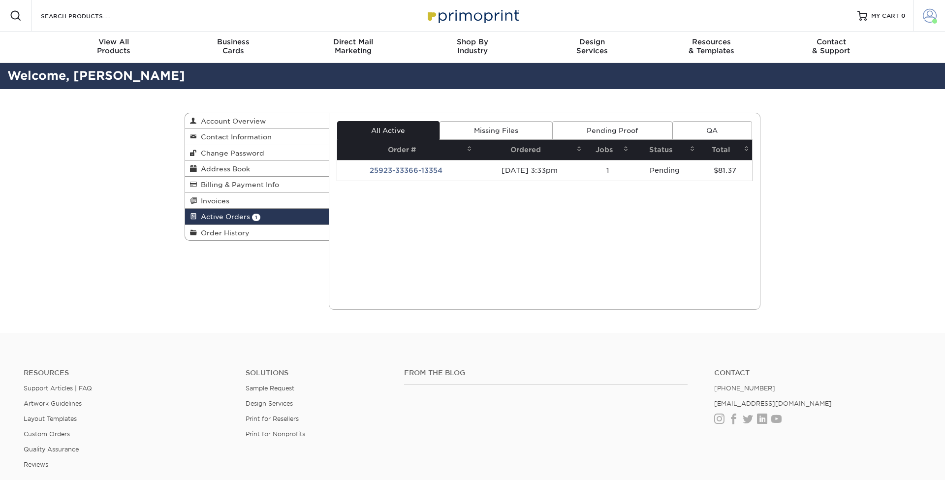
click at [931, 16] on span at bounding box center [930, 16] width 14 height 14
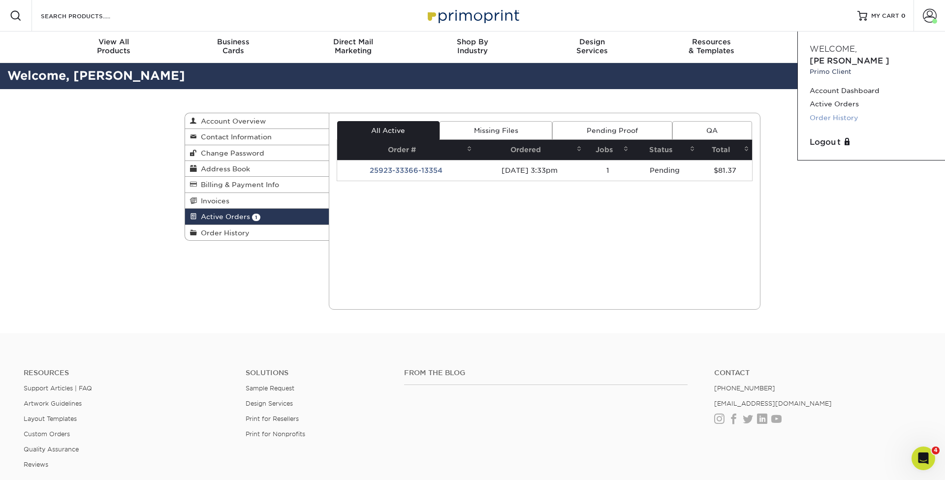
click at [836, 111] on link "Order History" at bounding box center [872, 117] width 124 height 13
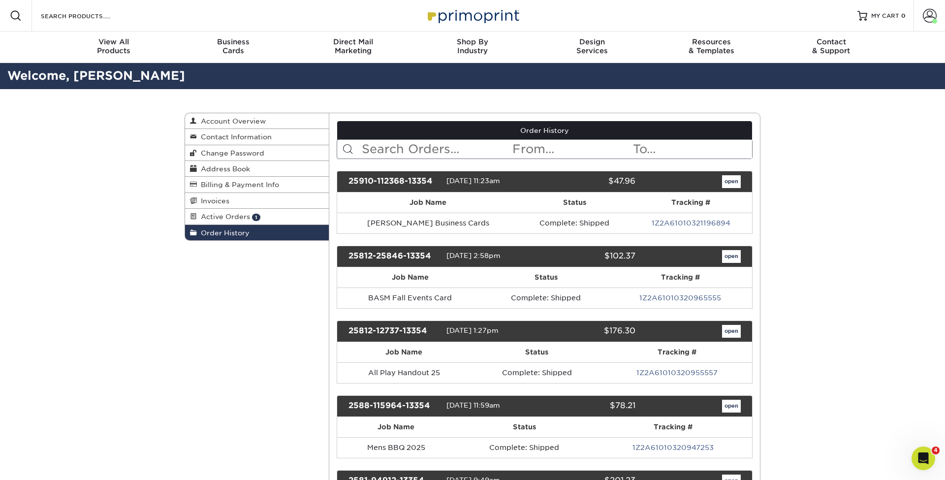
click at [736, 184] on link "open" at bounding box center [731, 181] width 19 height 13
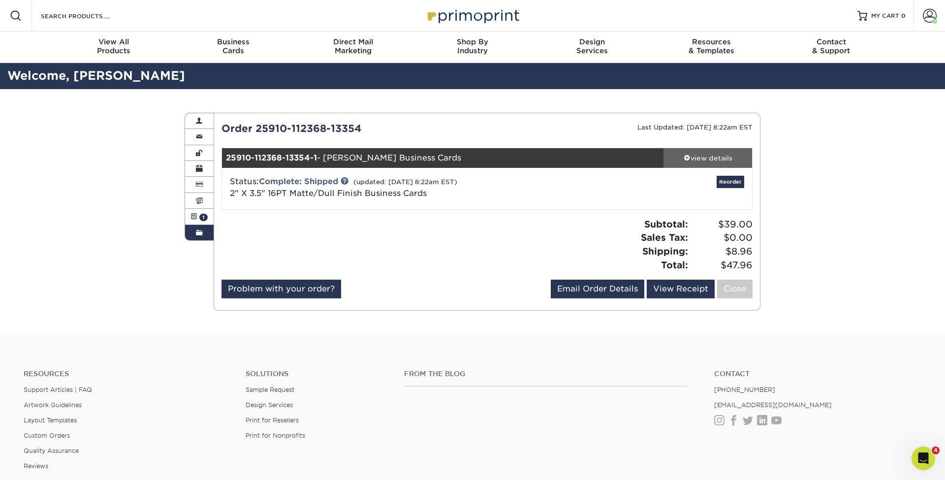
click at [708, 162] on link "view details" at bounding box center [707, 158] width 89 height 20
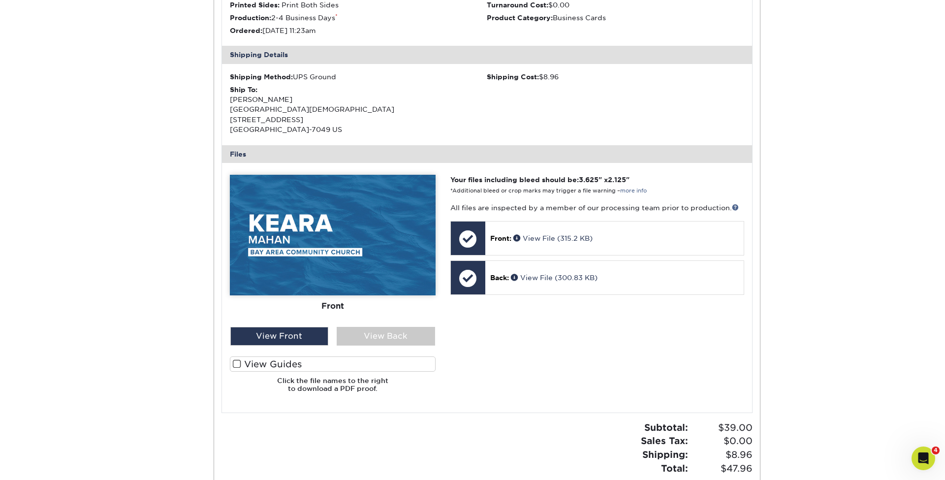
scroll to position [282, 0]
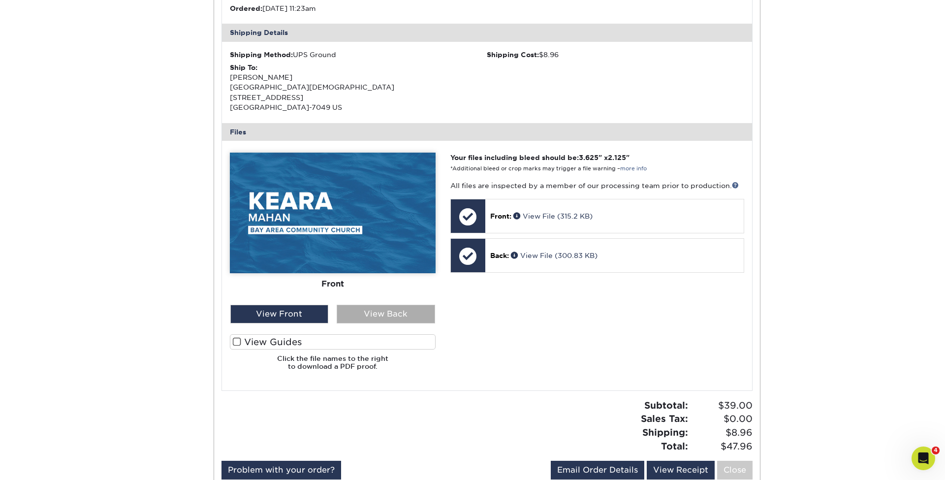
click at [371, 312] on div "View Back" at bounding box center [386, 314] width 98 height 19
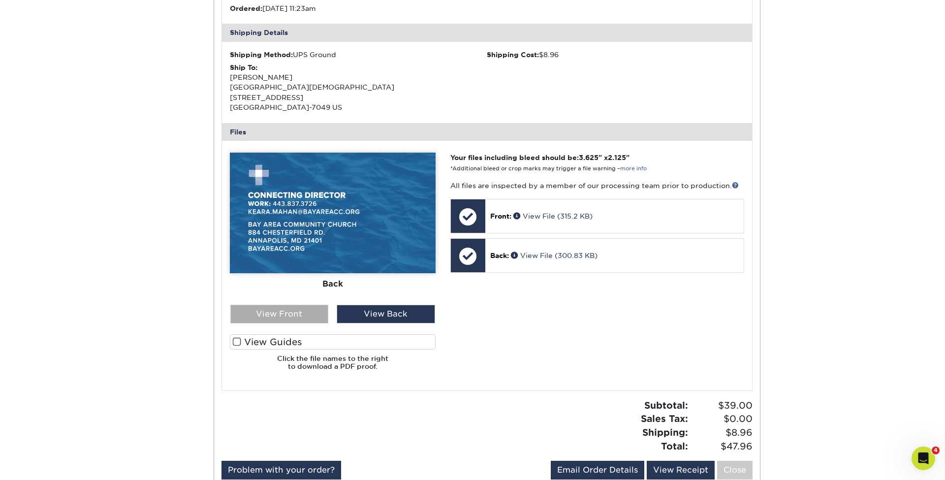
click at [290, 308] on div "View Front" at bounding box center [279, 314] width 98 height 19
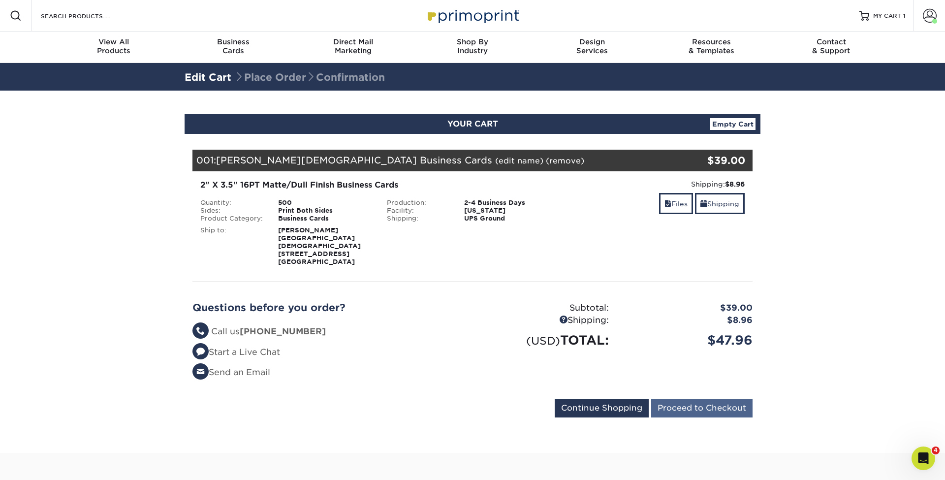
click at [698, 408] on input "Proceed to Checkout" at bounding box center [701, 408] width 101 height 19
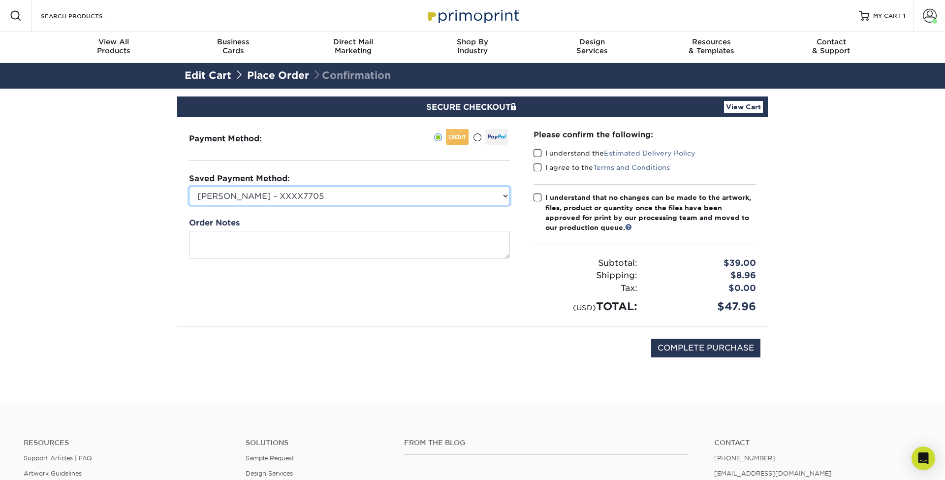
click at [362, 189] on select "[PERSON_NAME] - XXXX7705 [PERSON_NAME] - XXXX4186 [PERSON_NAME] Back - XXXX1498…" at bounding box center [349, 196] width 321 height 19
click at [734, 113] on div "SECURE CHECKOUT View Cart" at bounding box center [472, 106] width 591 height 21
click at [737, 110] on link "View Cart" at bounding box center [743, 107] width 39 height 12
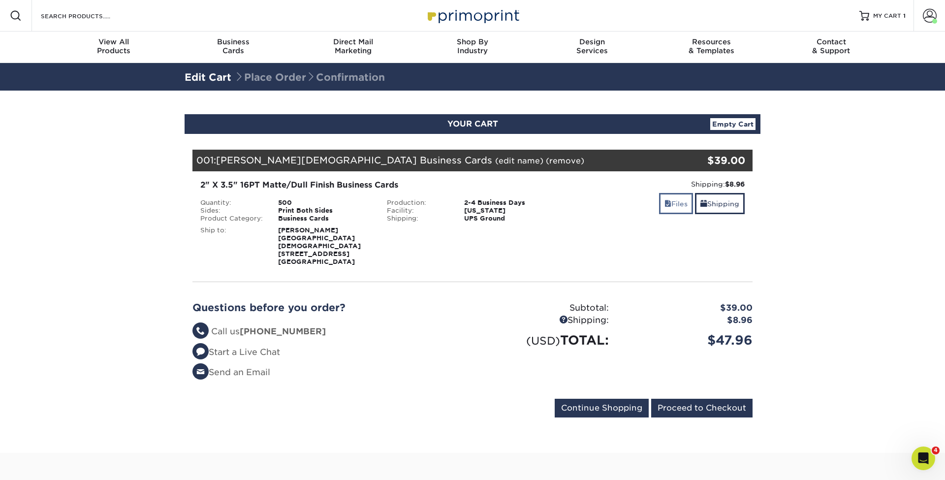
click at [677, 206] on link "Files" at bounding box center [676, 203] width 34 height 21
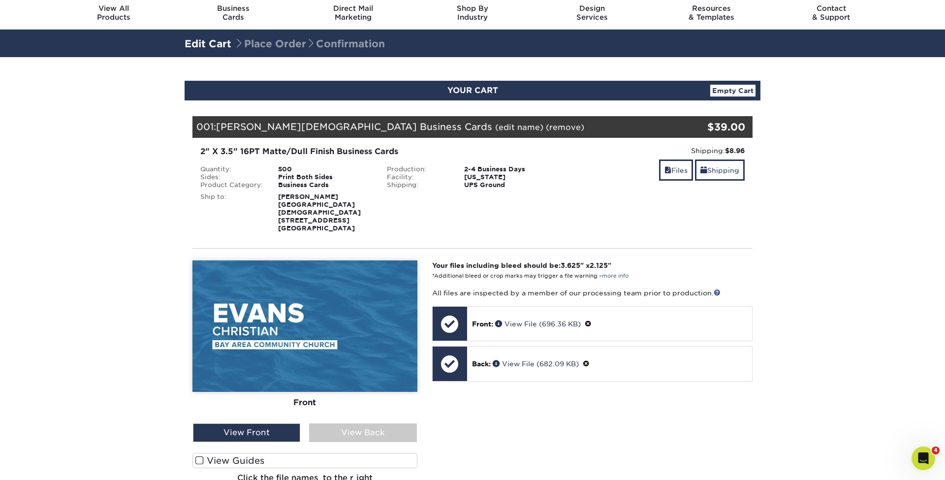
scroll to position [32, 0]
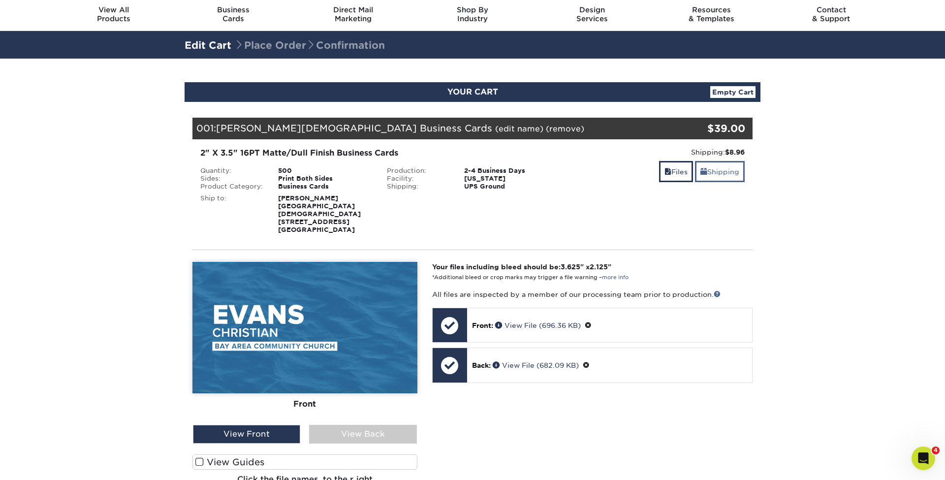
click at [737, 169] on link "Shipping" at bounding box center [720, 171] width 50 height 21
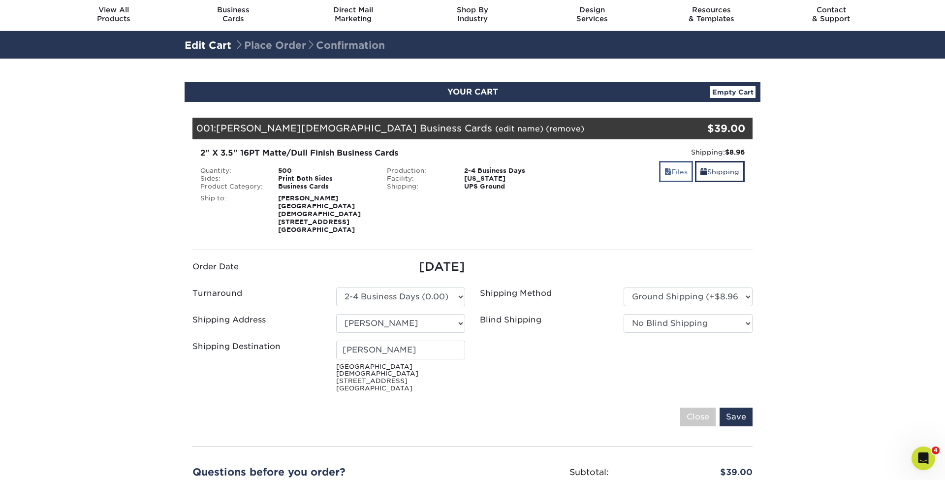
click at [678, 172] on link "Files" at bounding box center [676, 171] width 34 height 21
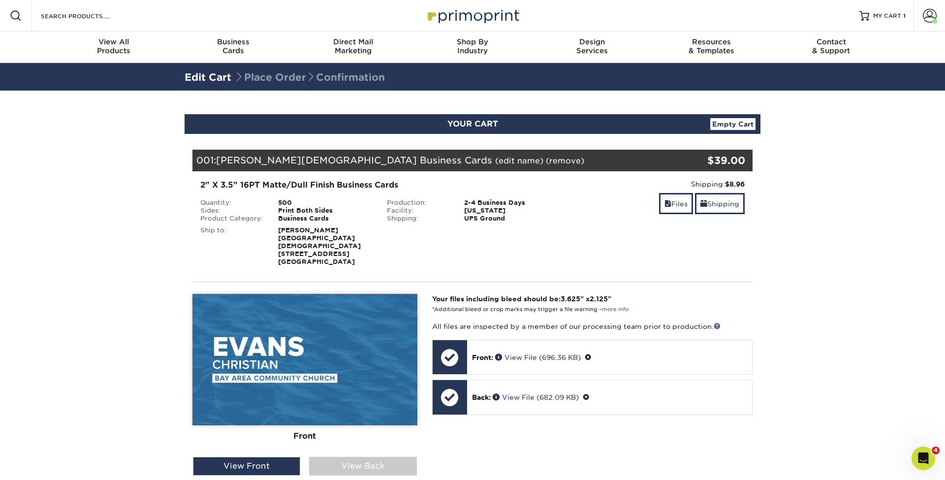
scroll to position [0, 0]
click at [889, 19] on span "MY CART" at bounding box center [887, 16] width 28 height 8
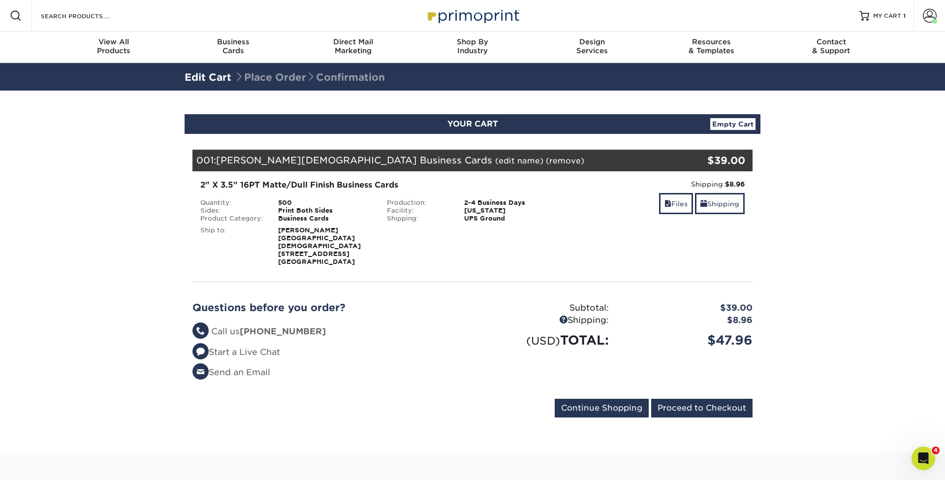
click at [495, 160] on link "(edit name)" at bounding box center [519, 160] width 48 height 9
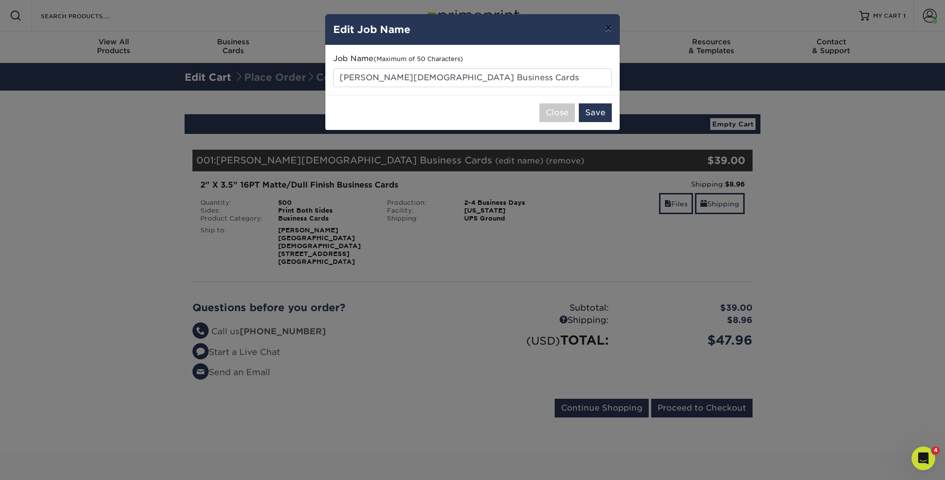
click at [602, 31] on button "×" at bounding box center [608, 28] width 23 height 28
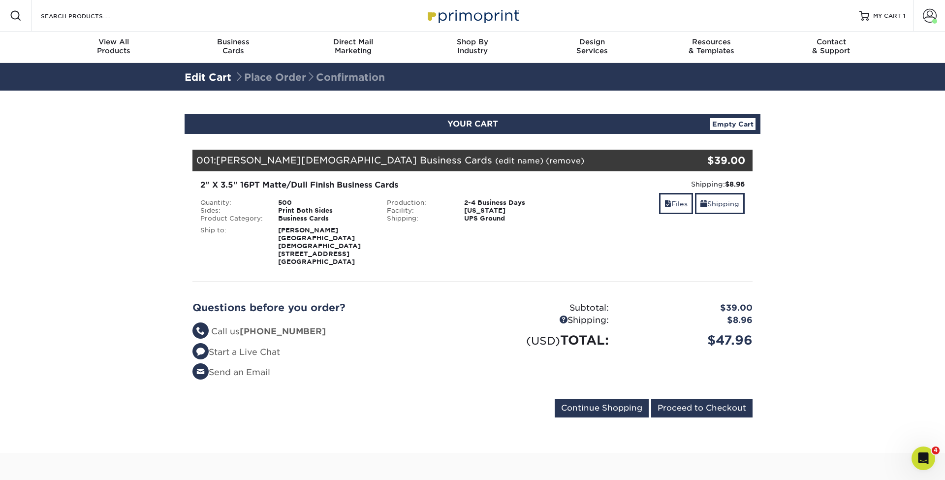
click at [258, 188] on div "2" X 3.5" 16PT Matte/Dull Finish Business Cards" at bounding box center [379, 185] width 358 height 12
click at [722, 163] on div "$39.00" at bounding box center [702, 160] width 86 height 15
click at [679, 205] on link "Files" at bounding box center [676, 203] width 34 height 21
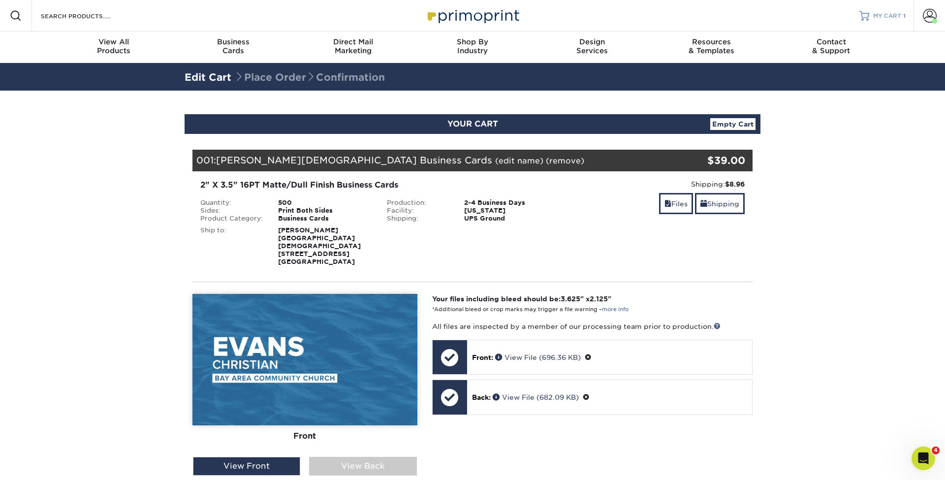
click at [885, 14] on span "MY CART" at bounding box center [887, 16] width 28 height 8
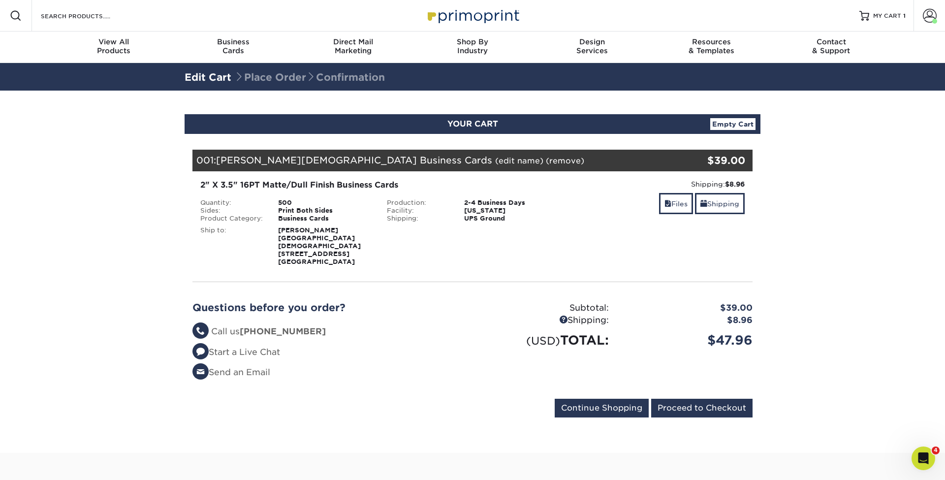
click at [726, 124] on link "Empty Cart" at bounding box center [732, 124] width 45 height 12
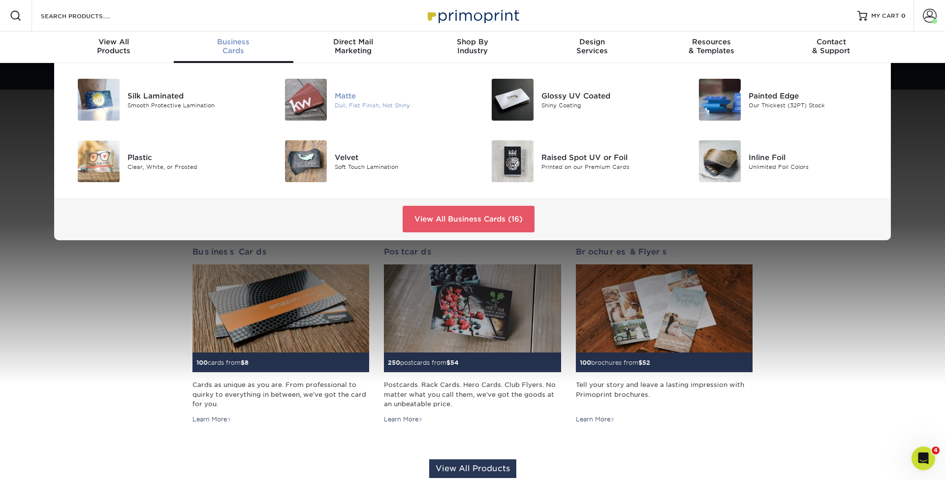
click at [316, 99] on img at bounding box center [306, 100] width 42 height 42
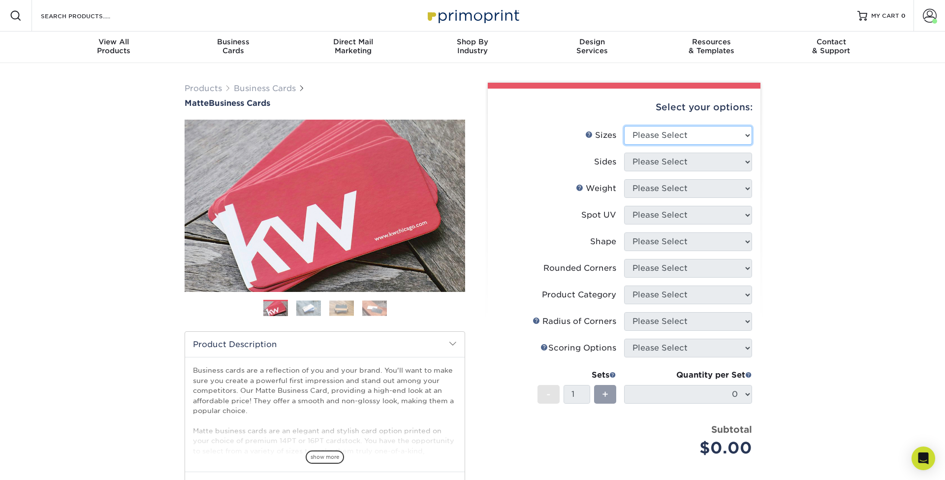
click at [666, 130] on select "Please Select 1.5" x 3.5" - Mini 1.75" x 3.5" - Mini 2" x 2" - Square 2" x 3" -…" at bounding box center [688, 135] width 128 height 19
select select "2.00x3.50"
select select "13abbda7-1d64-4f25-8bb2-c179b224825d"
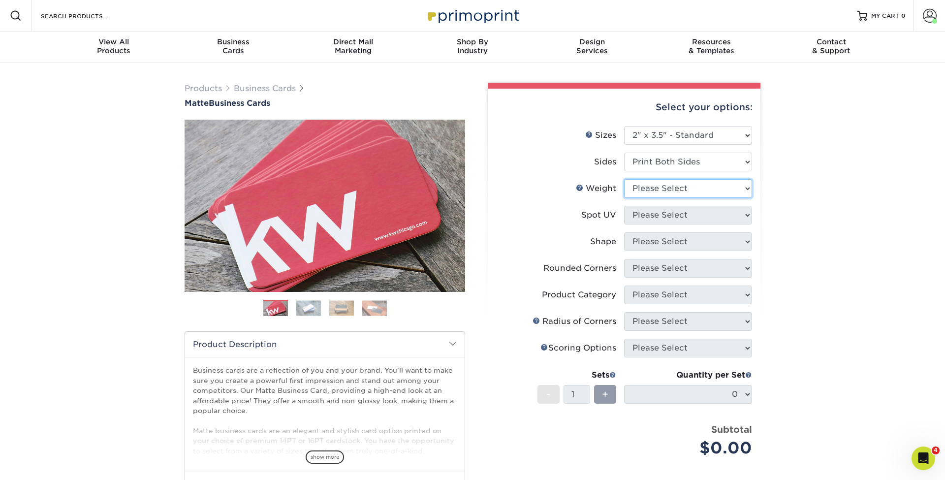
select select "16PT"
select select "3"
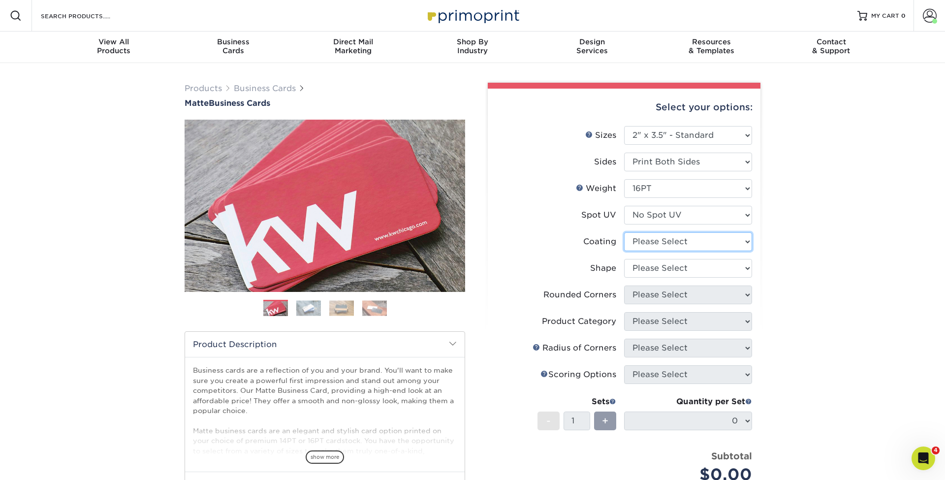
select select "121bb7b5-3b4d-429f-bd8d-bbf80e953313"
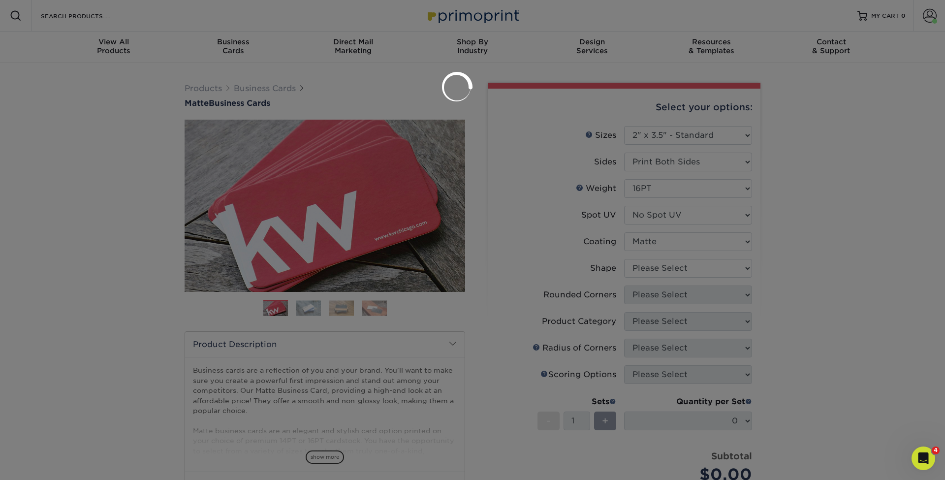
click at [655, 263] on div at bounding box center [472, 240] width 945 height 480
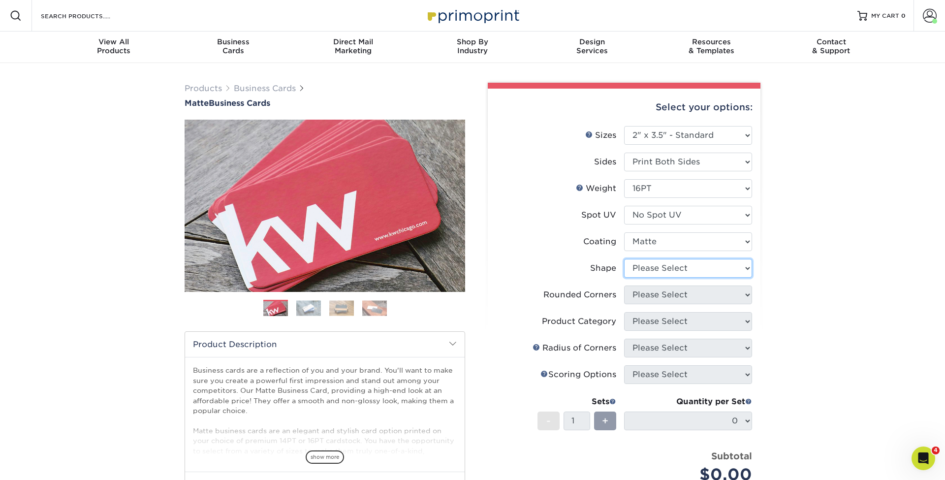
select select "standard"
select select "0"
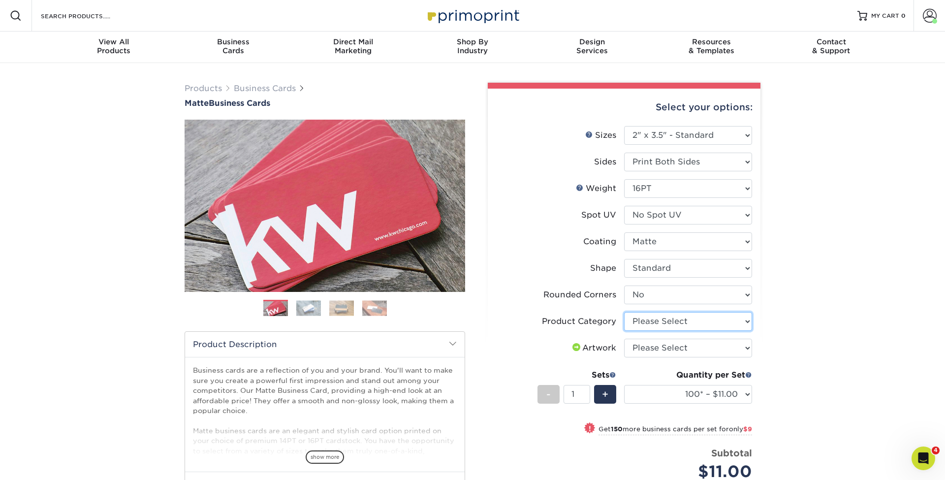
select select "3b5148f1-0588-4f88-a218-97bcfdce65c1"
select select "upload"
click at [664, 383] on div "Quantity per Set 100* – $11.00 250* – $20.00 500 – $39.00 1000 – $49.00 2500 – …" at bounding box center [688, 392] width 128 height 46
select select "1000 – $49.00"
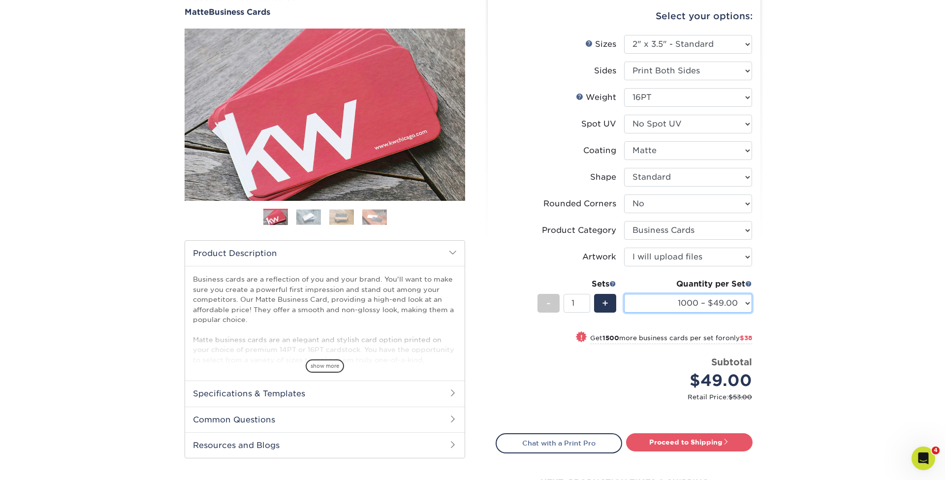
scroll to position [91, 0]
click at [698, 442] on link "Proceed to Shipping" at bounding box center [689, 442] width 126 height 18
type input "Set 1"
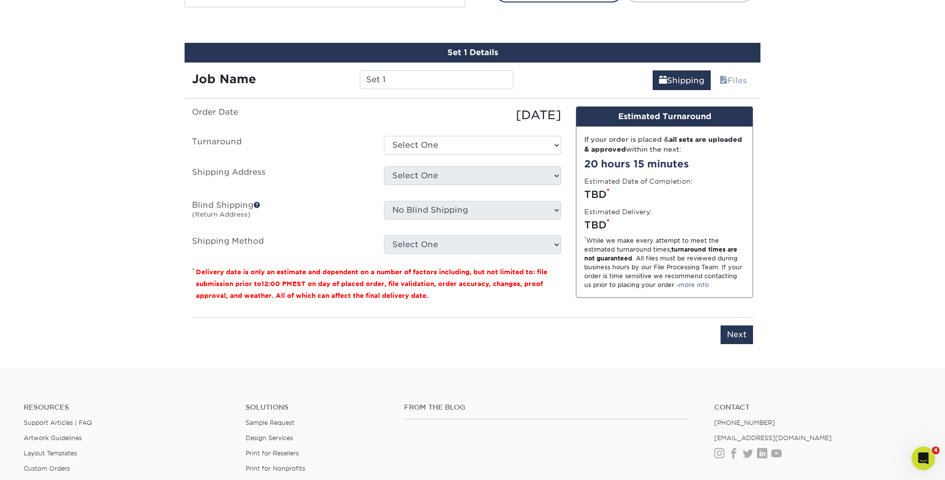
scroll to position [550, 0]
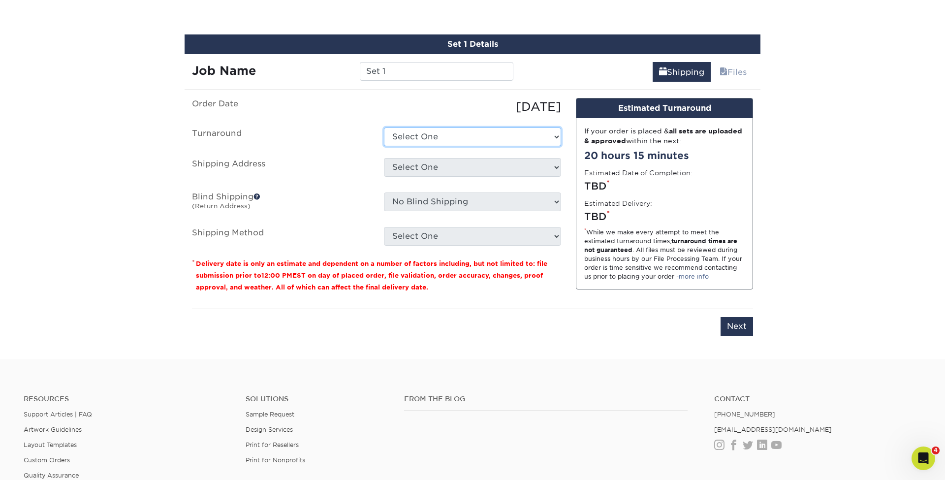
select select "2167d3a5-02fc-4384-86ce-e339e30b5e03"
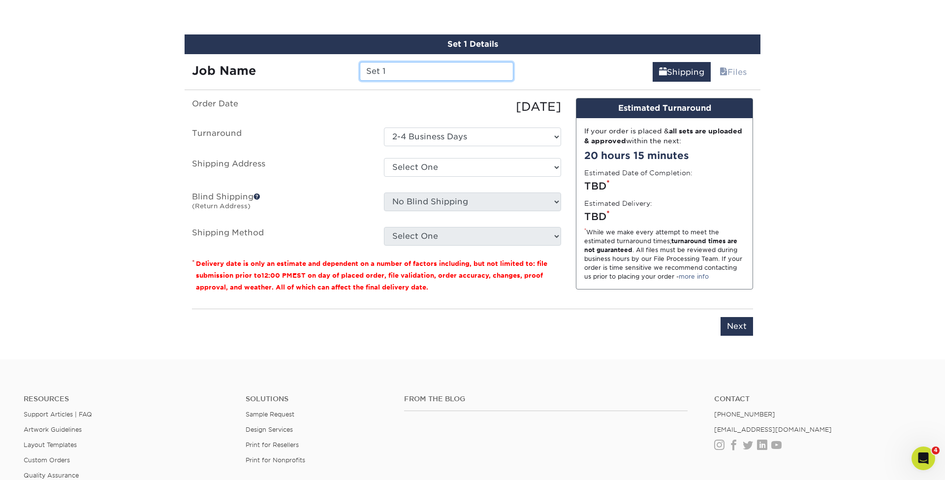
drag, startPoint x: 395, startPoint y: 65, endPoint x: 354, endPoint y: 67, distance: 40.9
click at [352, 67] on div "Job Name Set 1" at bounding box center [353, 71] width 336 height 19
click at [410, 77] on input "Set 1" at bounding box center [436, 71] width 153 height 19
type input "[PERSON_NAME][DEMOGRAPHIC_DATA] Business Cards"
select select "217837"
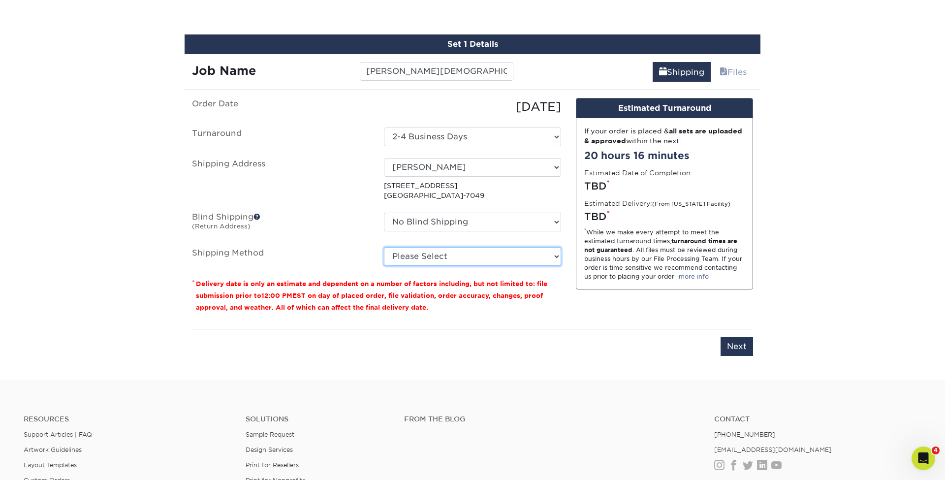
select select "03"
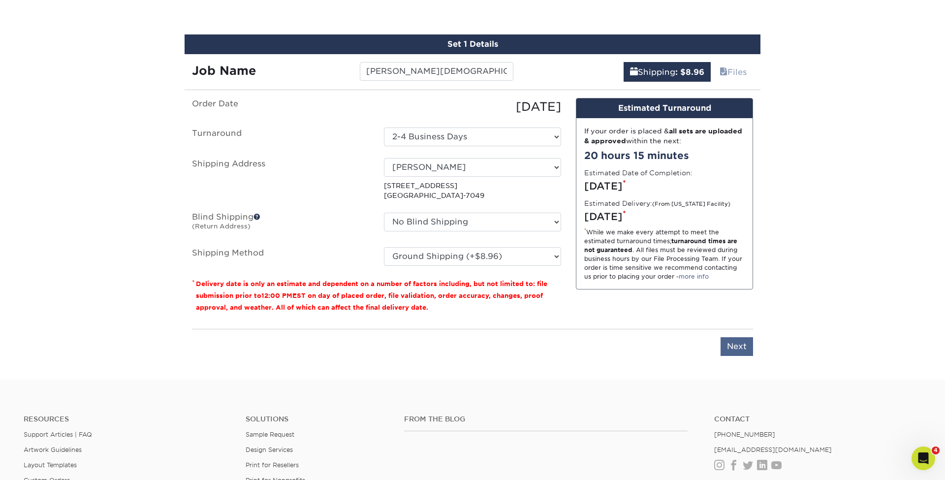
click at [733, 345] on input "Next" at bounding box center [736, 346] width 32 height 19
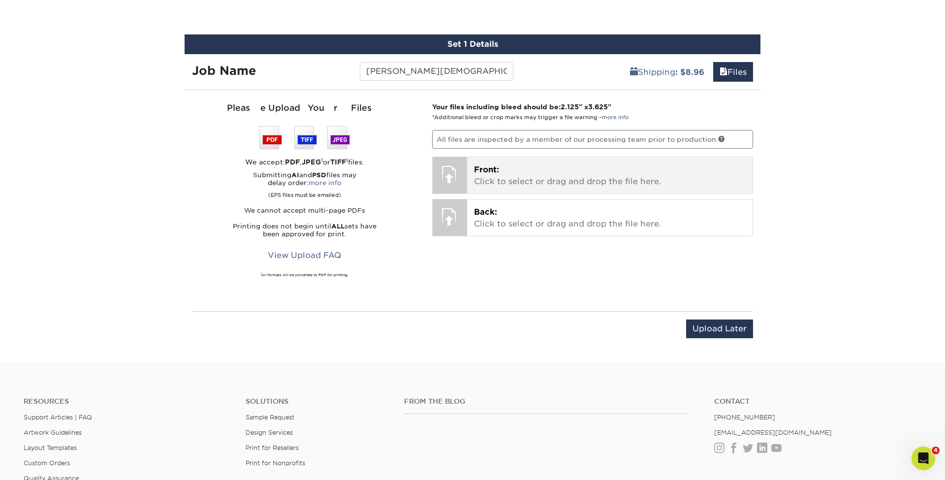
click at [466, 173] on div at bounding box center [450, 174] width 34 height 34
click at [504, 170] on p "Front: Click to select or drag and drop the file here." at bounding box center [610, 176] width 272 height 24
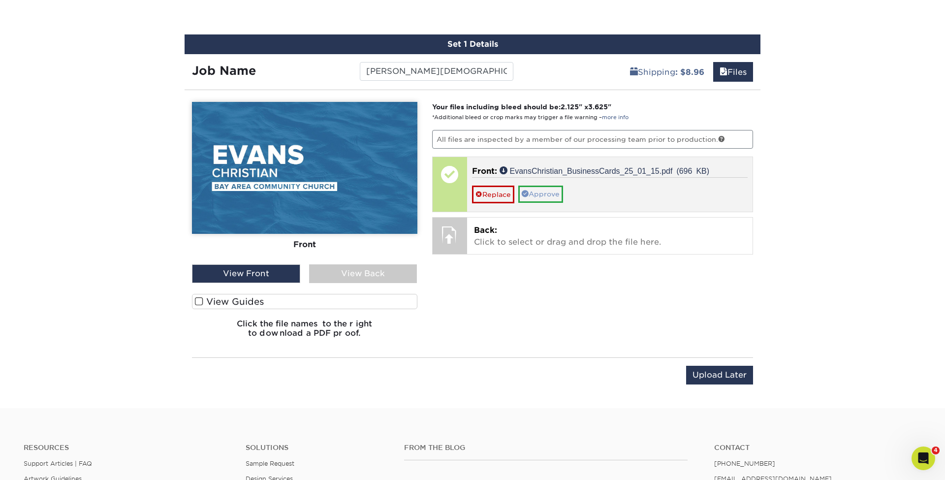
click at [547, 190] on link "Approve" at bounding box center [540, 194] width 45 height 17
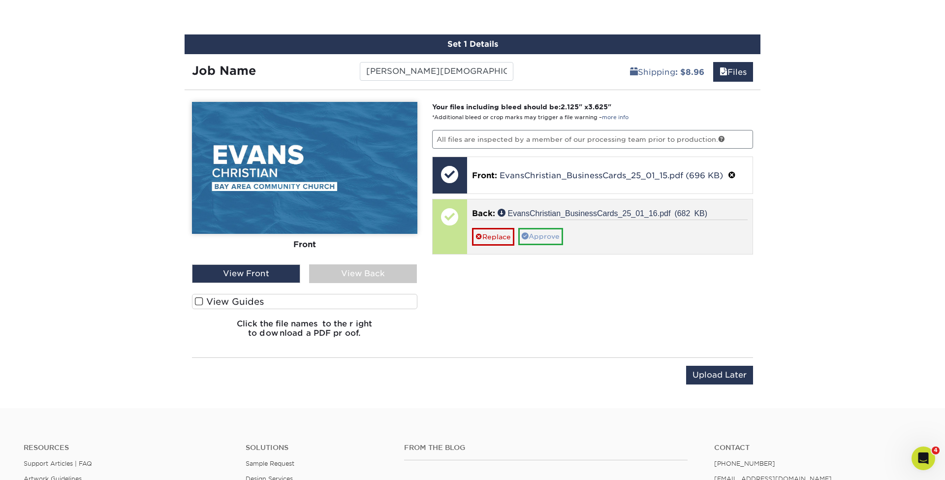
click at [550, 236] on link "Approve" at bounding box center [540, 236] width 45 height 17
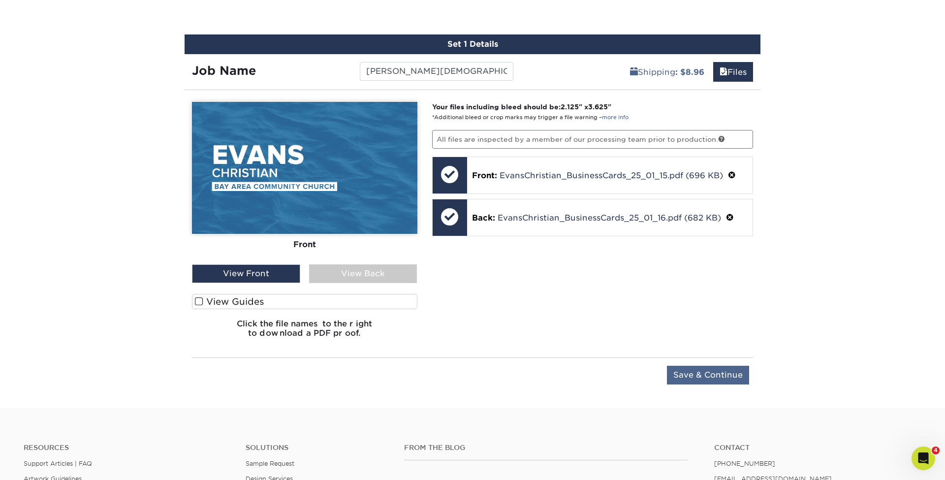
click at [734, 372] on input "Save & Continue" at bounding box center [708, 375] width 82 height 19
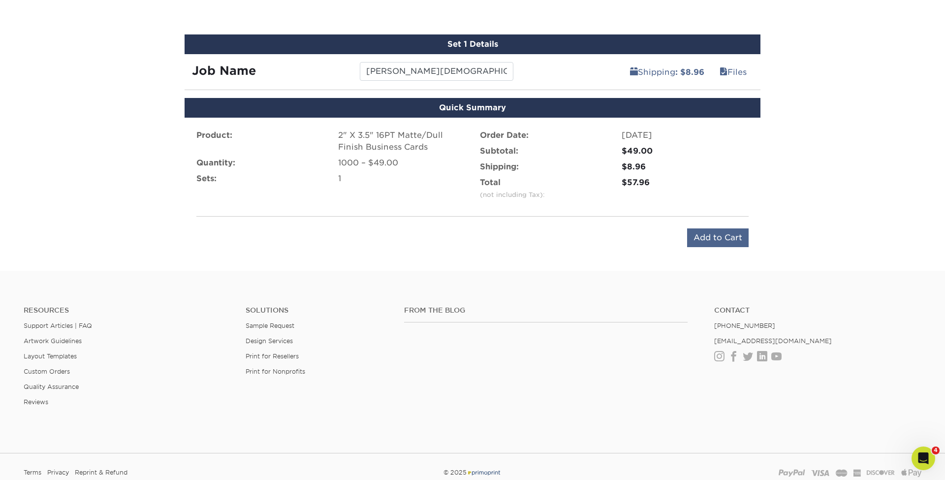
click at [717, 239] on input "Add to Cart" at bounding box center [718, 237] width 62 height 19
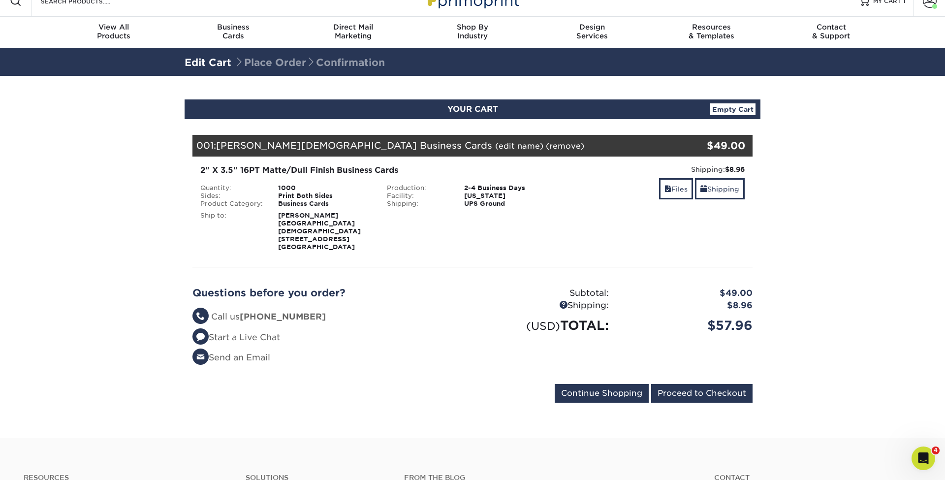
scroll to position [17, 0]
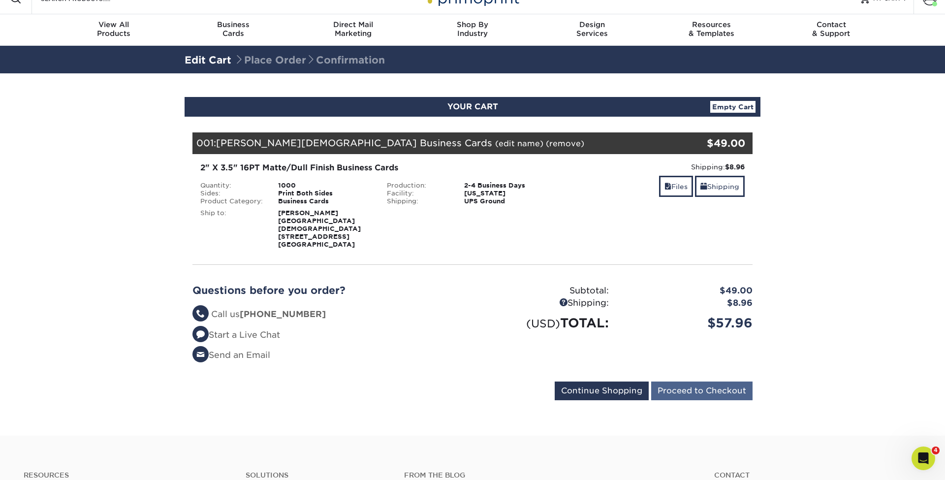
click at [676, 392] on input "Proceed to Checkout" at bounding box center [701, 390] width 101 height 19
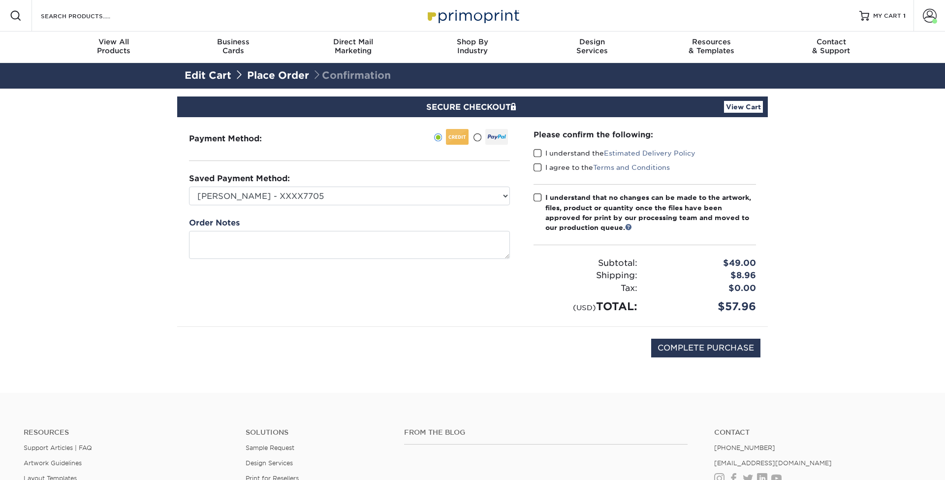
click at [539, 151] on span at bounding box center [537, 153] width 8 height 9
click at [0, 0] on input "I understand the Estimated Delivery Policy" at bounding box center [0, 0] width 0 height 0
click at [538, 167] on span at bounding box center [537, 167] width 8 height 9
click at [0, 0] on input "I agree to the Terms and Conditions" at bounding box center [0, 0] width 0 height 0
click at [538, 198] on span at bounding box center [537, 197] width 8 height 9
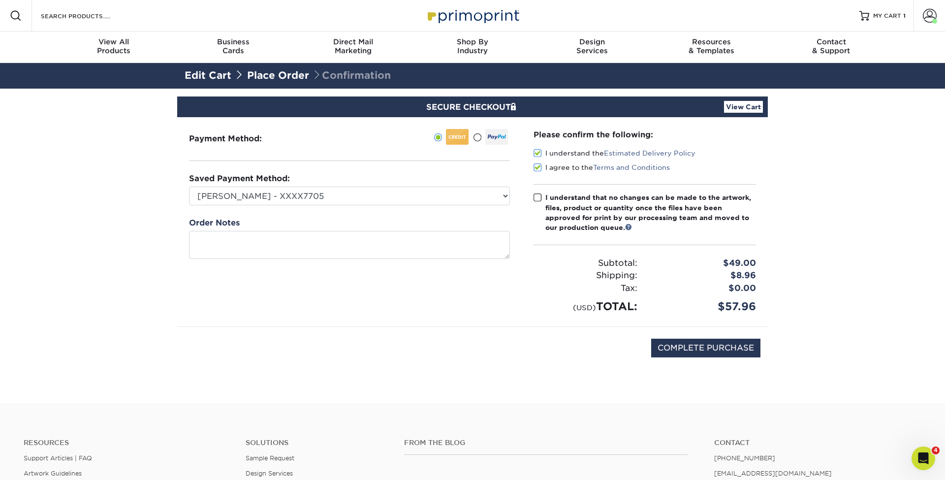
click at [0, 0] on input "I understand that no changes can be made to the artwork, files, product or quan…" at bounding box center [0, 0] width 0 height 0
click at [738, 350] on input "COMPLETE PURCHASE" at bounding box center [705, 348] width 109 height 19
type input "PROCESSING, PLEASE WAIT..."
